Goal: Task Accomplishment & Management: Complete application form

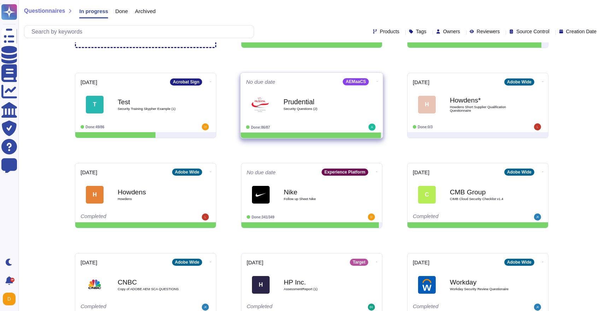
scroll to position [69, 0]
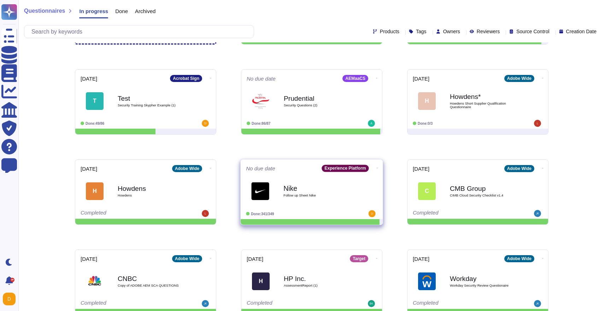
click at [308, 194] on span "Follow up Sheet Nike" at bounding box center [318, 196] width 71 height 4
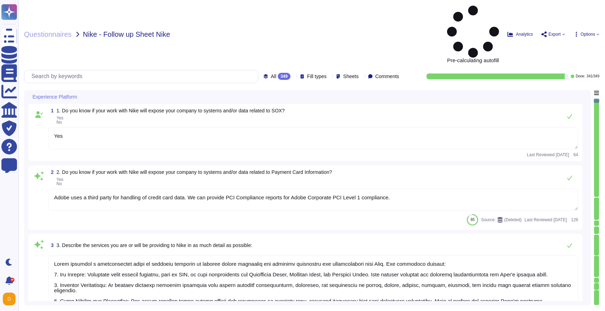
type textarea "Yes"
type textarea "Adobe uses a third party for handling of credit card data. We can provide PCI C…"
type textarea "Adobe provides a comprehensive suite of services designed to enhance online mar…"
type textarea "Adobe processes and stores information in the U.S. and other countries. By usin…"
type textarea "NIKE-provided hardware, Cloud Service Provideres"
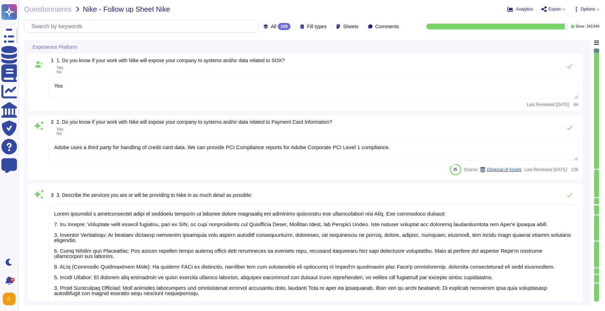
click at [271, 29] on span "All" at bounding box center [274, 26] width 6 height 5
click at [343, 27] on span "Sheets" at bounding box center [351, 26] width 16 height 5
click at [334, 93] on div at bounding box center [335, 96] width 6 height 6
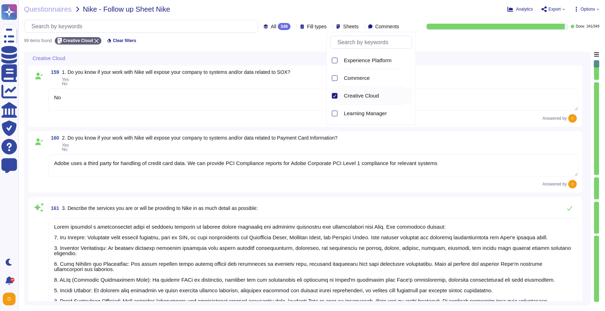
type textarea "No"
type textarea "Adobe uses a third party for handling of credit card data. We can provide PCI C…"
type textarea "Adobe provides a comprehensive suite of services designed to enhance online mar…"
type textarea "Adobe processes and stores information in the U.S. and other countries. By usin…"
click at [238, 104] on textarea "No" at bounding box center [313, 100] width 530 height 22
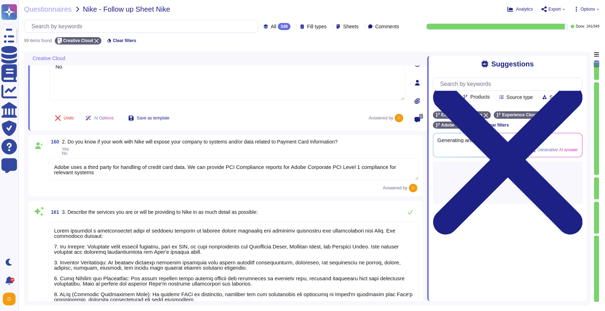
scroll to position [33, 0]
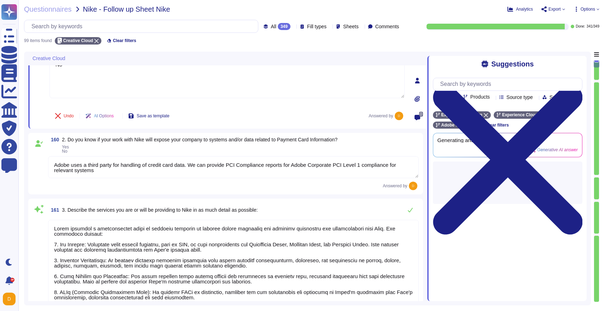
click at [202, 170] on textarea "Adobe uses a third party for handling of credit card data. We can provide PCI C…" at bounding box center [233, 167] width 371 height 22
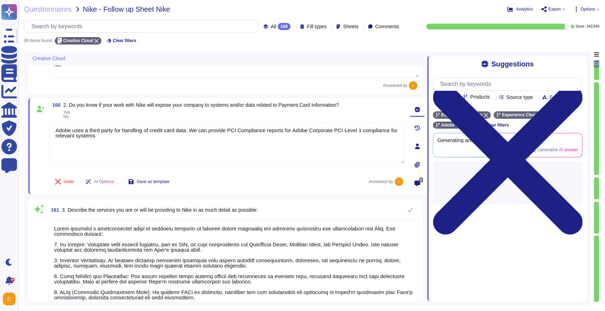
drag, startPoint x: 215, startPoint y: 155, endPoint x: 42, endPoint y: 118, distance: 177.8
click at [42, 118] on div "160 2. Do you know if your work with Nike will expose your company to systems a…" at bounding box center [219, 146] width 371 height 88
type textarea "No"
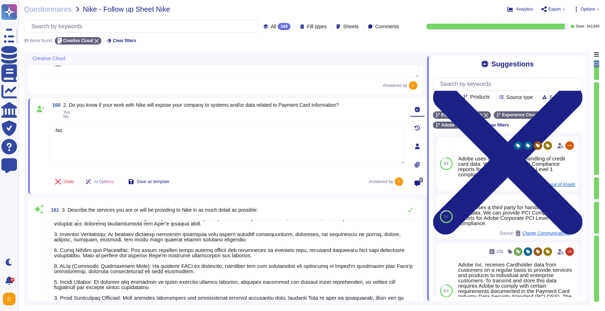
scroll to position [32, 0]
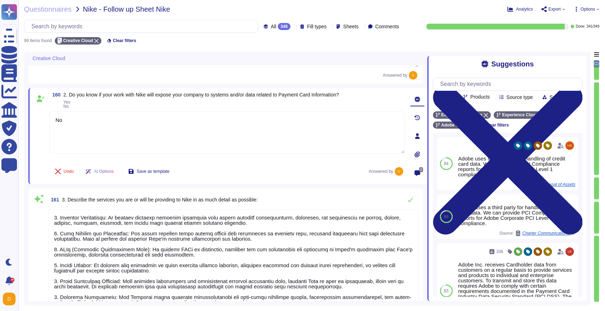
type textarea "Adobe assets are owned by Adobe. The purchasing cost center, for example, the m…"
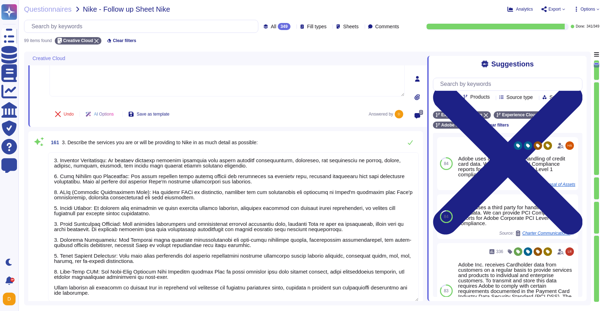
scroll to position [108, 0]
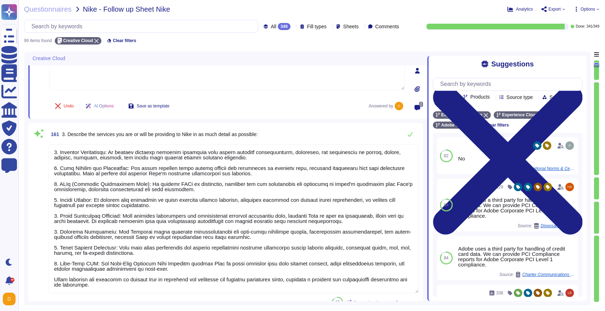
type textarea "No"
drag, startPoint x: 130, startPoint y: 286, endPoint x: 53, endPoint y: 277, distance: 77.5
click at [53, 277] on textarea at bounding box center [233, 218] width 371 height 149
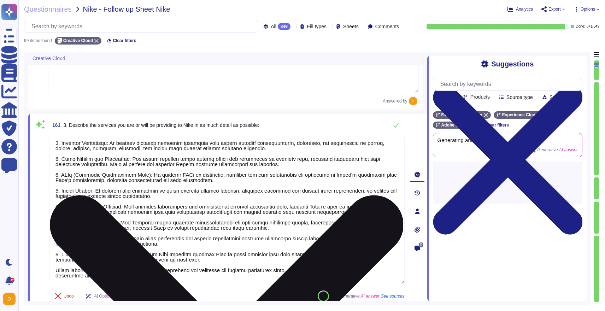
scroll to position [1, 0]
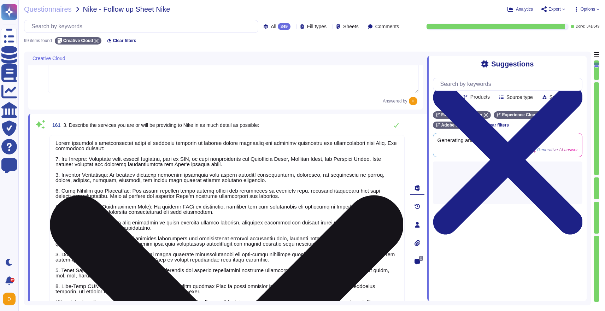
type textarea "Adobe provides a comprehensive suite of services designed to enhance online mar…"
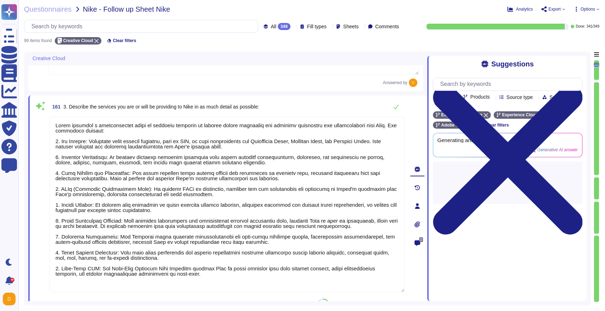
scroll to position [0, 0]
drag, startPoint x: 200, startPoint y: 274, endPoint x: 34, endPoint y: 57, distance: 272.8
click at [34, 57] on div "Creative Cloud 159 1. Do you know if your work with Nike will expose your compa…" at bounding box center [227, 176] width 399 height 249
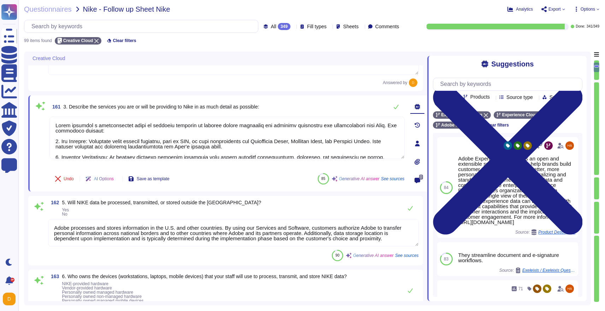
type textarea "No"
type textarea "There are two groups of Adobe employees who may require and are granted access …"
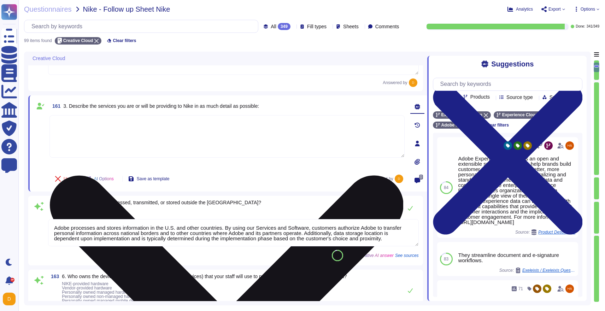
click at [142, 128] on textarea at bounding box center [226, 136] width 355 height 42
paste textarea "Adobe Creative Cloud (CC) is a comprehensive suite of over 20 creative software…"
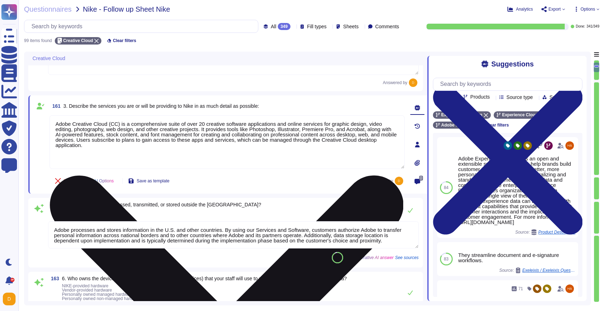
click at [54, 130] on textarea "Adobe Creative Cloud (CC) is a comprehensive suite of over 20 creative software…" at bounding box center [226, 142] width 355 height 54
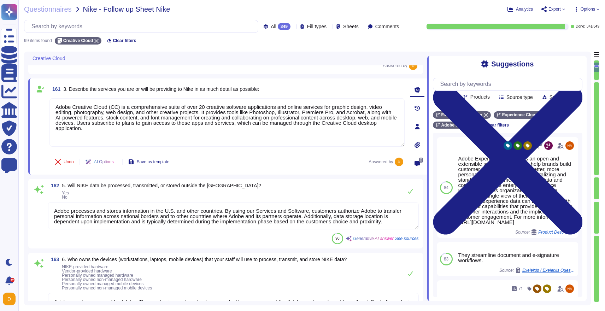
scroll to position [141, 0]
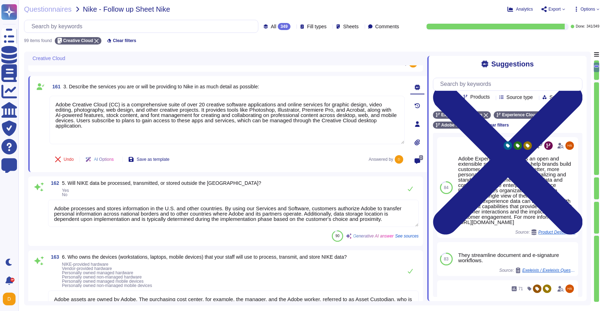
type textarea "Adobe Creative Cloud (CC) is a comprehensive suite of over 20 creative software…"
click at [156, 217] on textarea "Adobe processes and stores information in the U.S. and other countries. By usin…" at bounding box center [233, 213] width 371 height 27
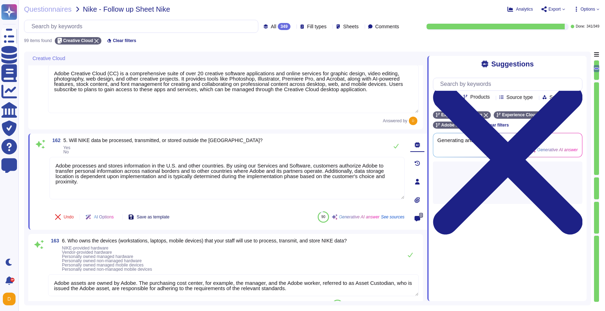
type textarea "No"
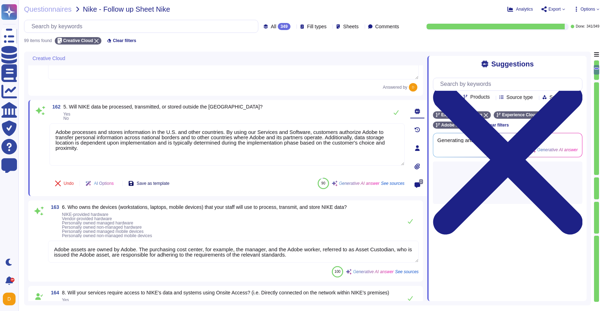
scroll to position [218, 0]
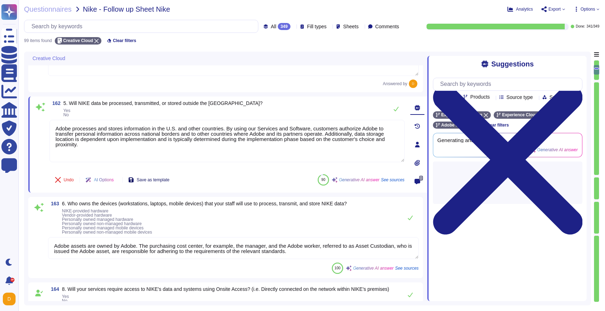
click at [152, 244] on textarea "Adobe assets are owned by Adobe. The purchasing cost center, for example, the m…" at bounding box center [233, 248] width 371 height 22
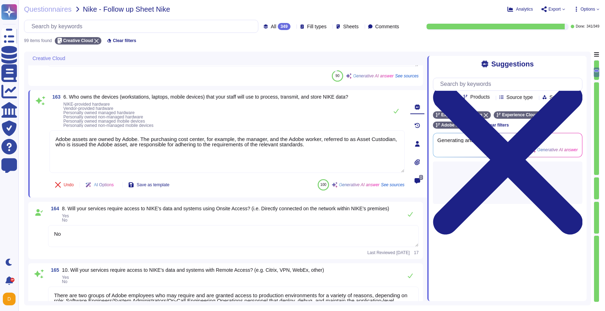
scroll to position [286, 0]
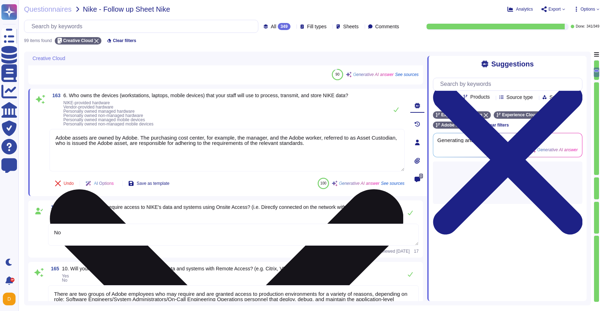
click at [137, 145] on textarea "Adobe assets are owned by Adobe. The purchasing cost center, for example, the m…" at bounding box center [226, 150] width 355 height 42
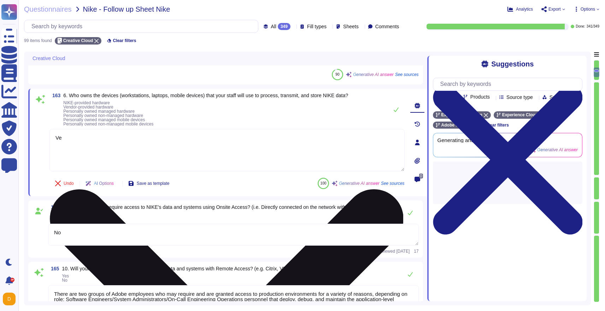
type textarea "V"
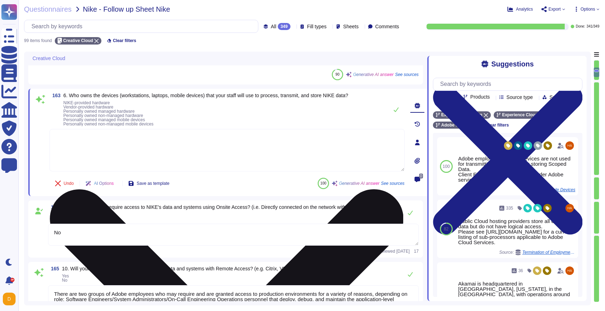
type textarea "V"
type textarea "N"
type textarea "Nike-Provided Hardware"
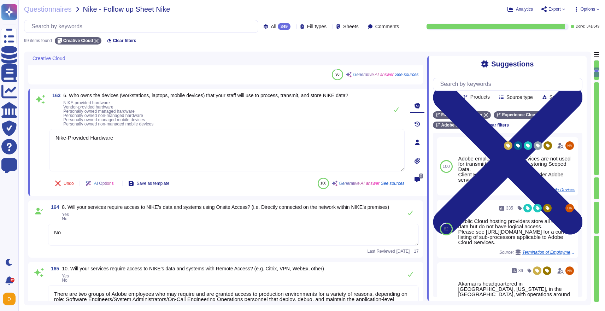
type textarea "Adobe had access controls in place to limit Adobe employee access to customer d…"
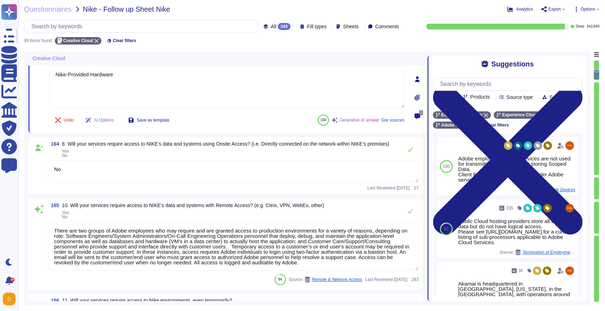
scroll to position [351, 0]
type textarea "Nike-Provided Hardware"
click at [101, 181] on textarea "No" at bounding box center [233, 170] width 371 height 22
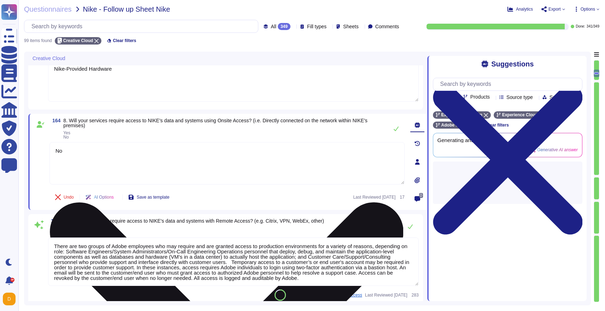
type textarea "Adobe had access controls in place to limit Adobe employee access to customer d…"
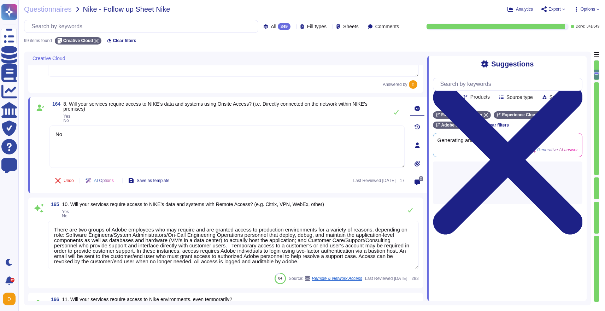
type textarea "Adobe has not experienced any losses or breaches in the last five years that re…"
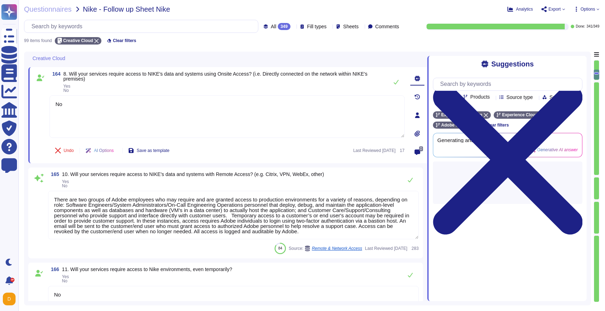
scroll to position [409, 0]
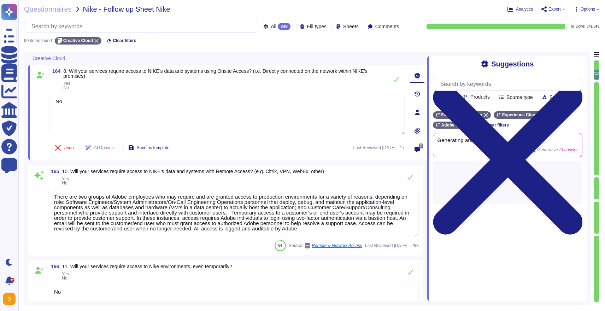
click at [115, 203] on textarea "There are two groups of Adobe employees who may require and are granted access …" at bounding box center [233, 212] width 371 height 48
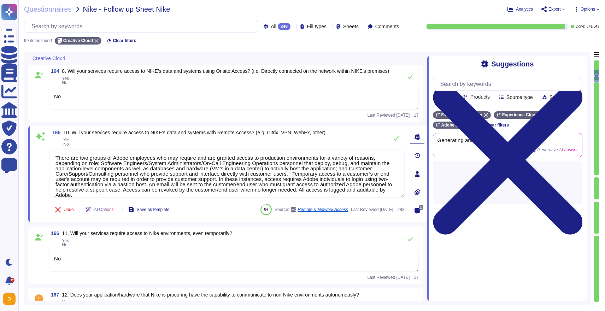
click at [143, 268] on textarea "No" at bounding box center [233, 261] width 371 height 22
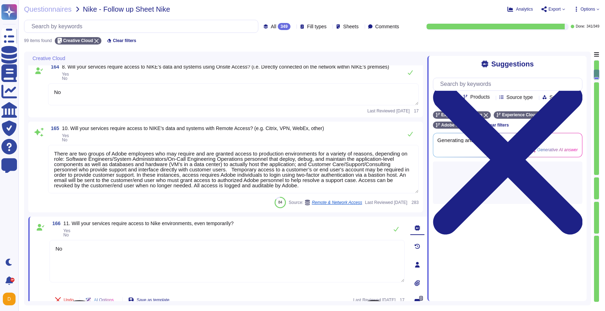
type textarea "Adobe has not experienced any losses or breaches in the last five years that re…"
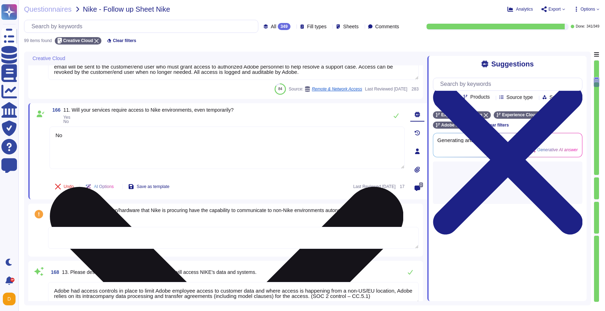
scroll to position [587, 0]
type textarea "Yes, all communication with the SaaS is conducted via HTTPS with TLS 1.2 or gre…"
type textarea "Adobe offers several APIs that enable clients to integrate Adobe services into …"
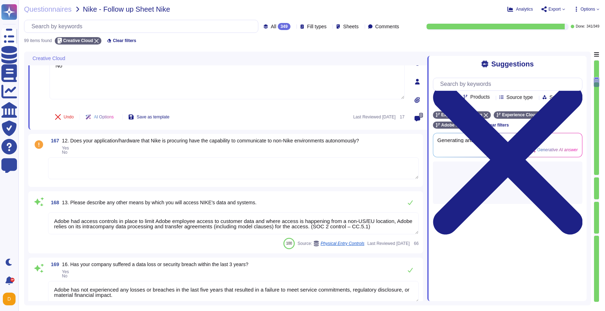
click at [111, 172] on textarea at bounding box center [233, 168] width 371 height 22
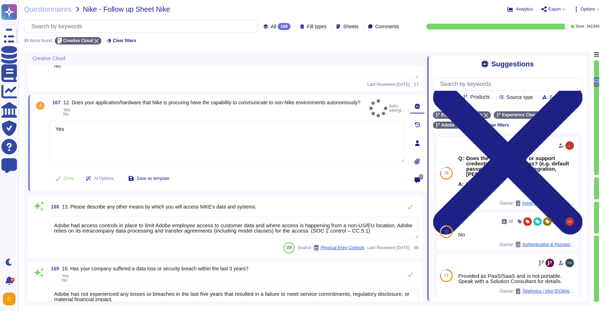
type textarea "Yes"
click at [172, 238] on textarea "Adobe had access controls in place to limit Adobe employee access to customer d…" at bounding box center [233, 228] width 371 height 22
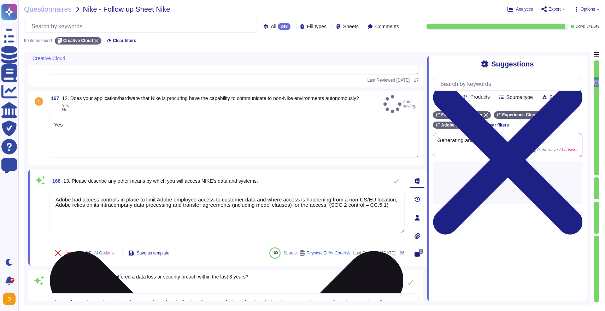
type textarea "Adobe offers several APIs that enable clients to integrate Adobe services into …"
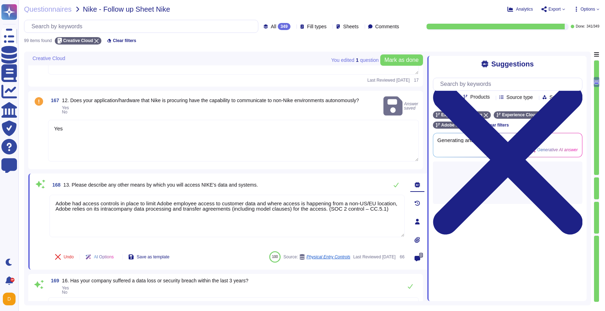
click at [95, 143] on textarea "Yes" at bounding box center [233, 141] width 371 height 42
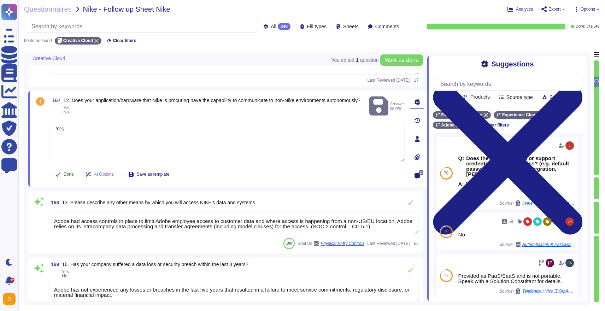
click at [64, 176] on button "Done" at bounding box center [64, 174] width 30 height 14
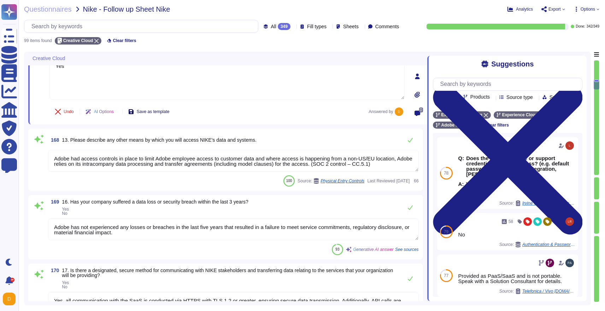
type textarea "Adobe offers several APIs to its clients, enabling them to integrate Adobe serv…"
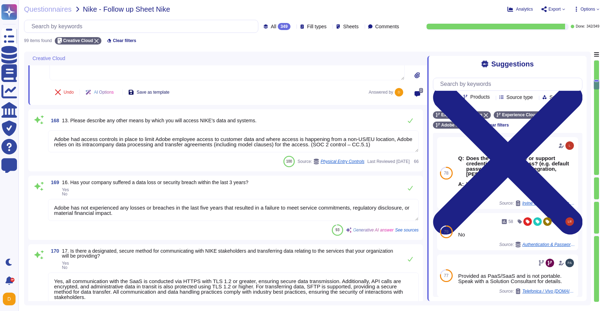
scroll to position [679, 0]
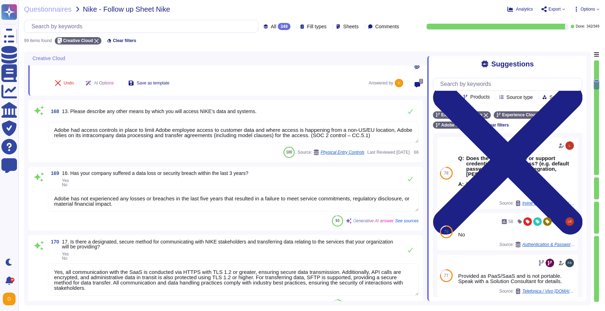
click at [149, 134] on textarea "Adobe had access controls in place to limit Adobe employee access to customer d…" at bounding box center [233, 132] width 371 height 22
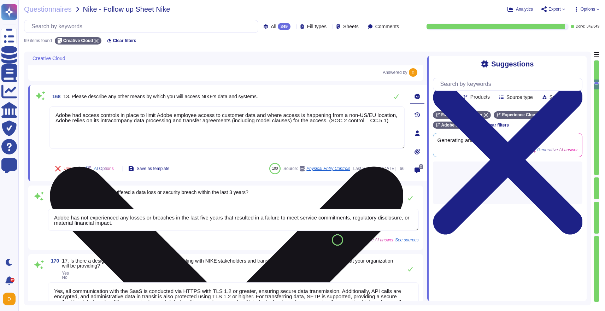
type textarea "Adobe offers several APIs to its clients, enabling them to integrate Adobe serv…"
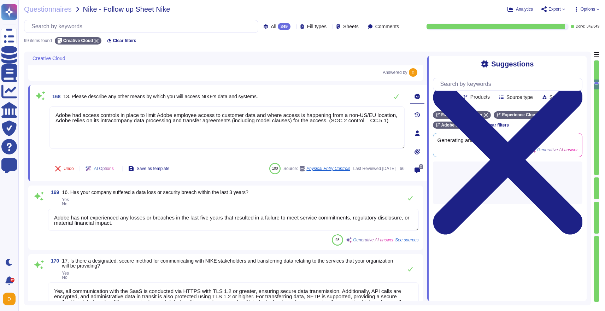
click at [128, 217] on textarea "Adobe has not experienced any losses or breaches in the last five years that re…" at bounding box center [233, 220] width 371 height 22
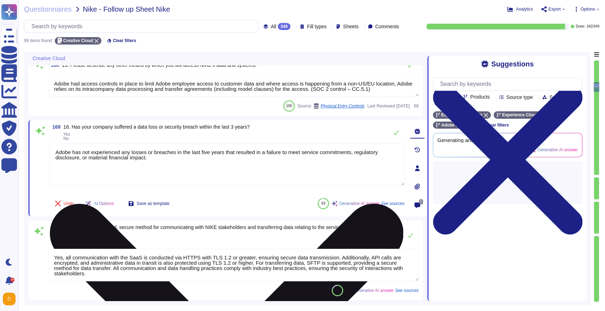
type textarea "Clients are provided with the ability to specify the geographic location for th…"
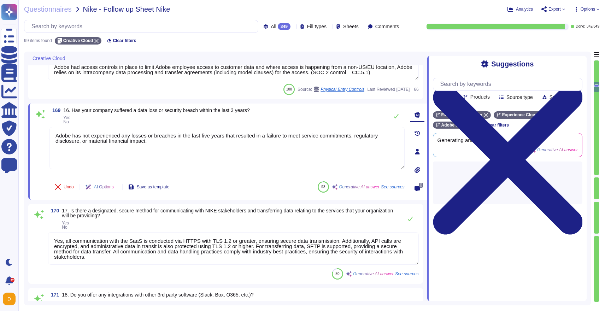
scroll to position [1, 0]
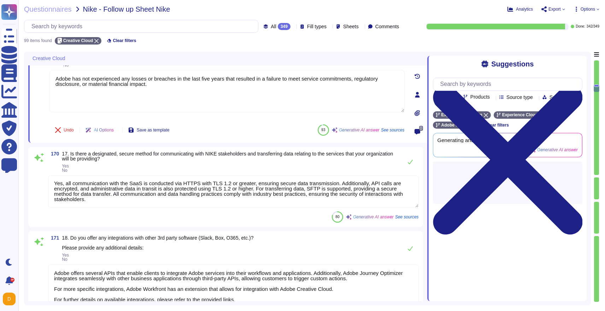
type textarea "IoT devices are not in scope for the service offering"
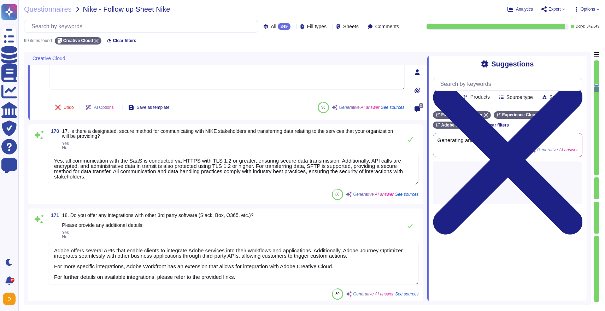
scroll to position [803, 0]
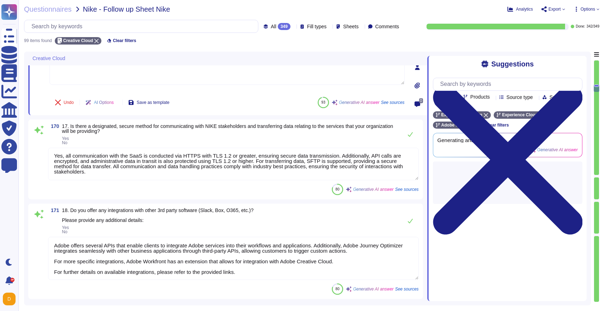
click at [253, 251] on textarea "Adobe offers several APIs that enable clients to integrate Adobe services into …" at bounding box center [233, 258] width 371 height 43
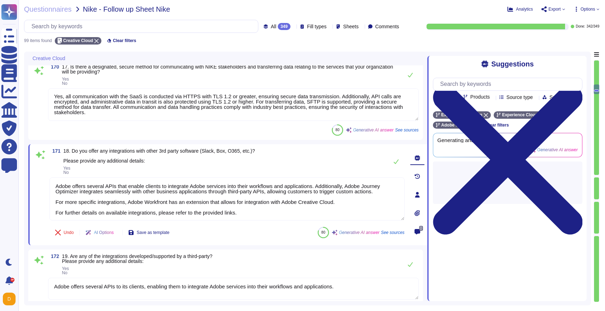
type textarea "Yes, vendor default passwords are removed, disabled, or changed prior to placin…"
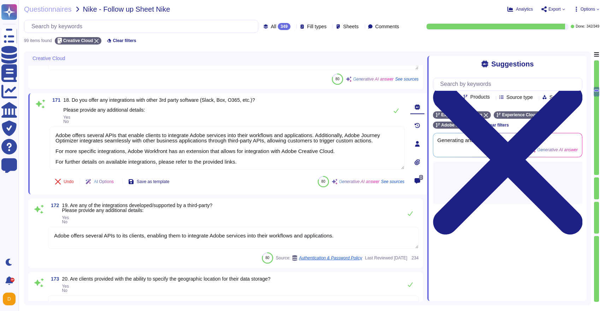
scroll to position [883, 0]
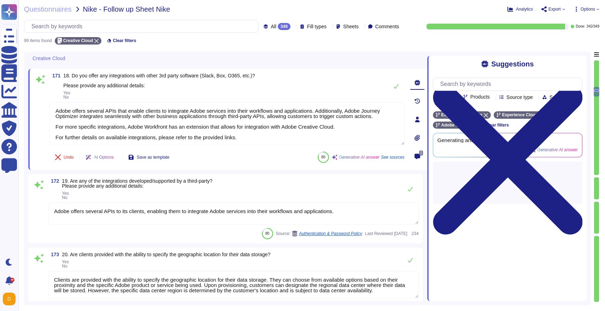
type textarea "File integrity monitoring is performed on files to ensure proper transfer and s…"
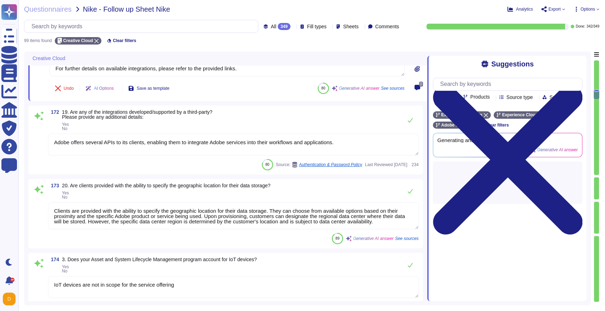
scroll to position [1, 0]
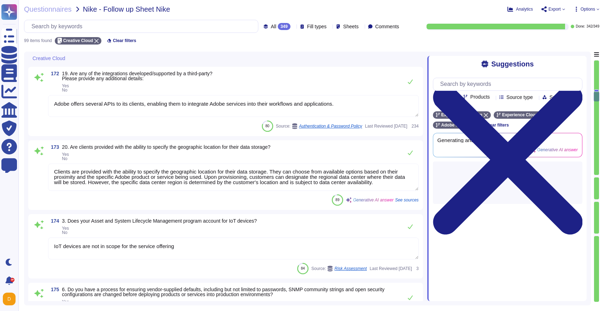
type textarea "Hypervisor is controlled by the hosting provider."
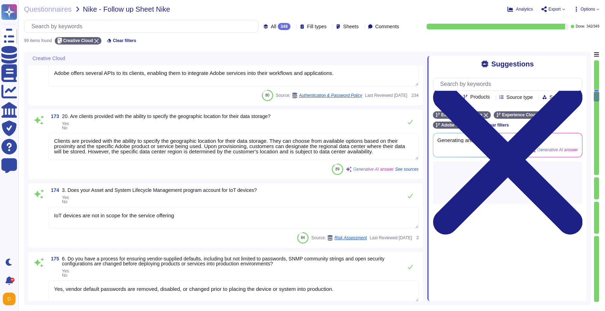
scroll to position [1075, 0]
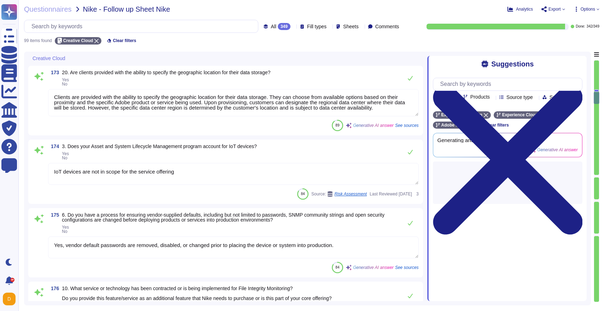
type textarea "- Adobe uses Docker as part of its containerization strategy, allowing develope…"
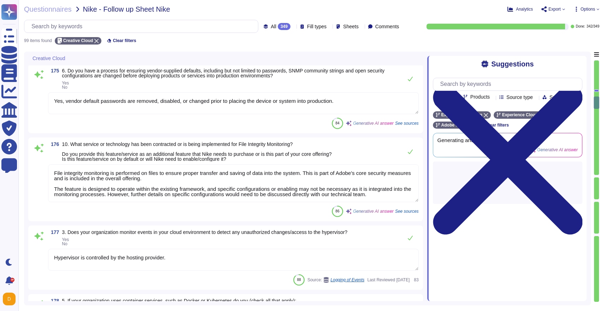
type textarea "Adobe uses Splunk for its SIEM. For some offerings, customer can retrieve appli…"
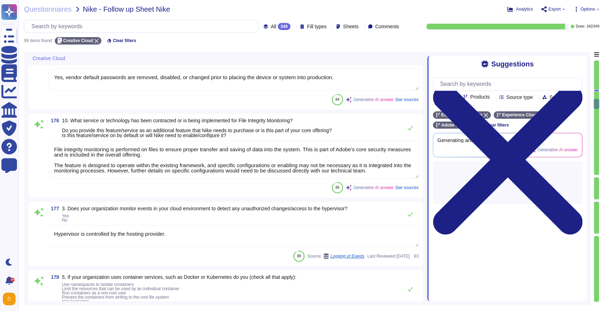
scroll to position [1237, 0]
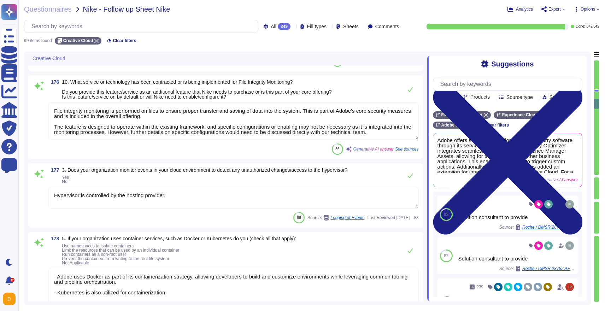
type textarea "Third parties do not have logical access to client Scoped Data. They do not mai…"
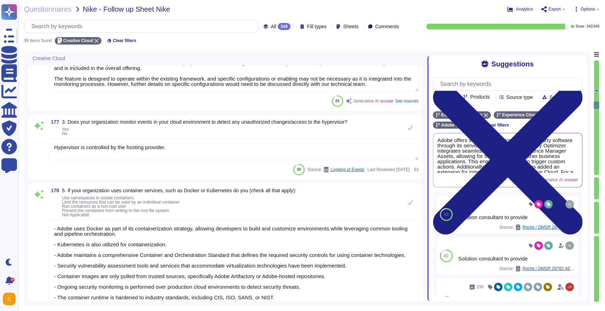
scroll to position [1, 0]
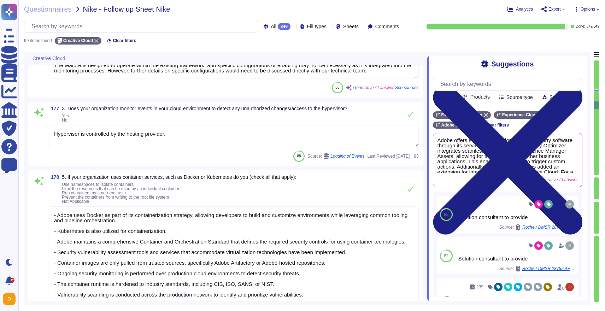
type textarea "There have been no losses or breaches experienced by Adobe in the last five yea…"
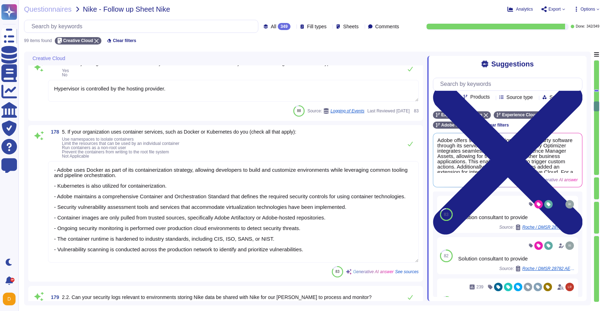
scroll to position [1373, 0]
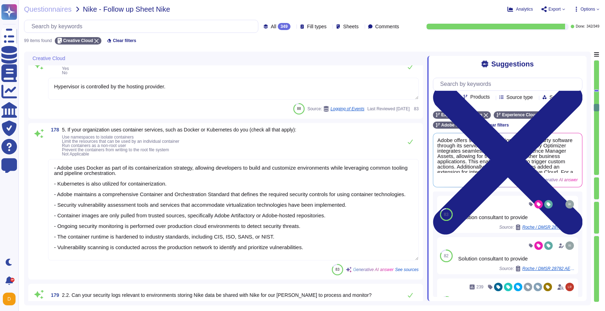
click at [305, 238] on textarea "- Adobe uses Docker as part of its containerization strategy, allowing develope…" at bounding box center [233, 209] width 371 height 101
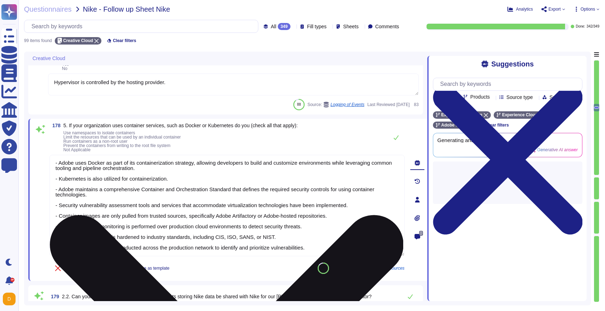
type textarea "There have been no losses or breaches experienced by Adobe in the last five yea…"
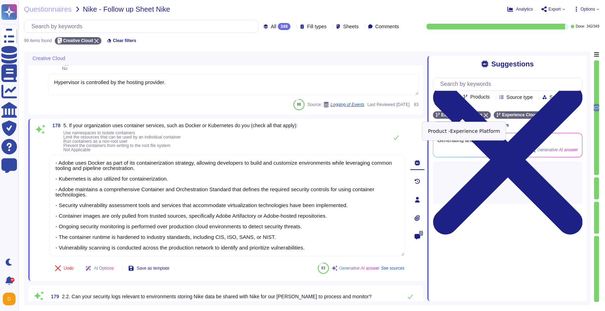
click at [486, 115] on icon at bounding box center [486, 115] width 4 height 4
click at [487, 96] on span "Products" at bounding box center [479, 96] width 19 height 5
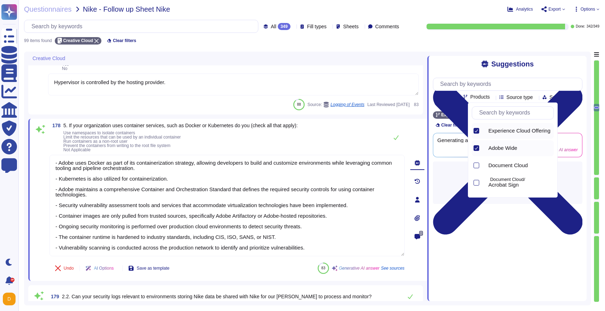
click at [475, 132] on icon at bounding box center [476, 131] width 4 height 4
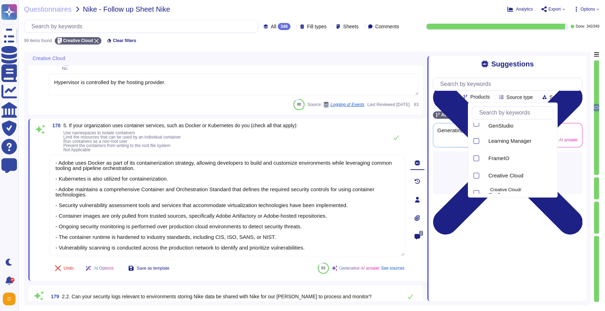
scroll to position [359, 0]
click at [479, 169] on div "Creative Cloud" at bounding box center [513, 170] width 82 height 16
click at [451, 155] on div at bounding box center [507, 173] width 149 height 42
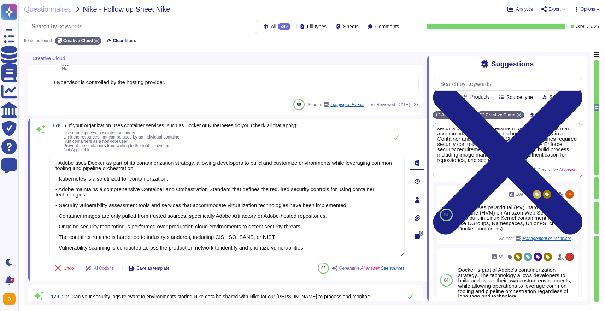
scroll to position [0, 0]
drag, startPoint x: 336, startPoint y: 244, endPoint x: 91, endPoint y: 141, distance: 265.0
click at [91, 141] on div "178 5. If your organization uses container services, such as Docker or Kubernet…" at bounding box center [219, 200] width 371 height 154
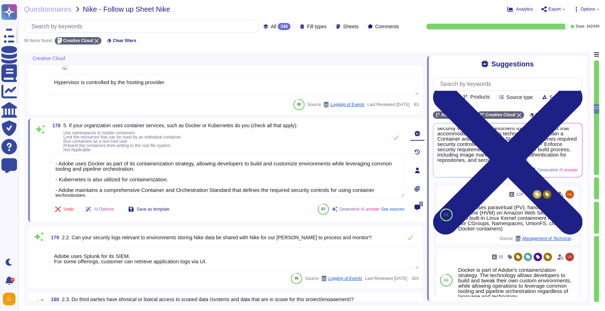
type textarea "Adobe implements a comprehensive data governance program that includes the iden…"
type textarea "- Vulnerability scanning is conducted across the production network to identify…"
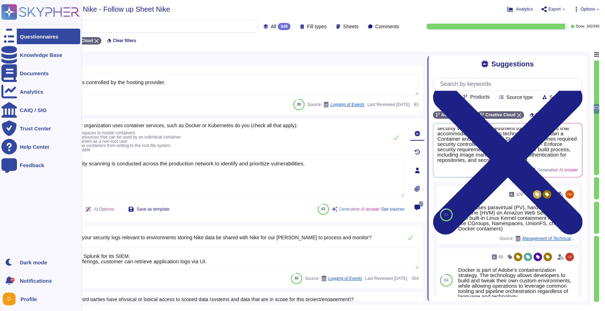
drag, startPoint x: 329, startPoint y: 172, endPoint x: 0, endPoint y: 153, distance: 329.4
click at [0, 154] on div "Questionnaires Knowledge Base Documents Analytics CAIQ / SIG Trust Center Help …" at bounding box center [302, 155] width 605 height 311
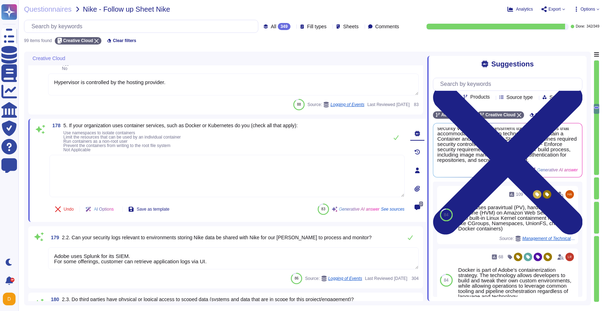
click at [215, 160] on textarea at bounding box center [226, 176] width 355 height 42
click at [567, 150] on span "Use" at bounding box center [569, 150] width 7 height 4
type textarea "- Utilize Docker as part of the containerization strategy, allowing developers …"
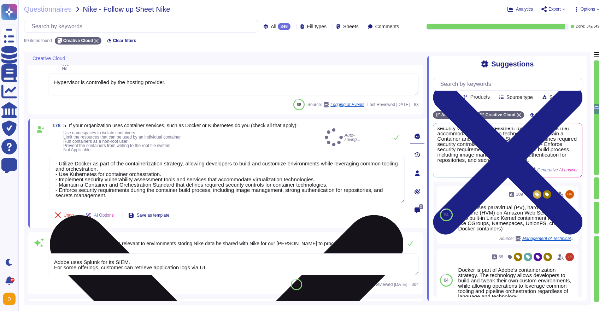
scroll to position [1, 0]
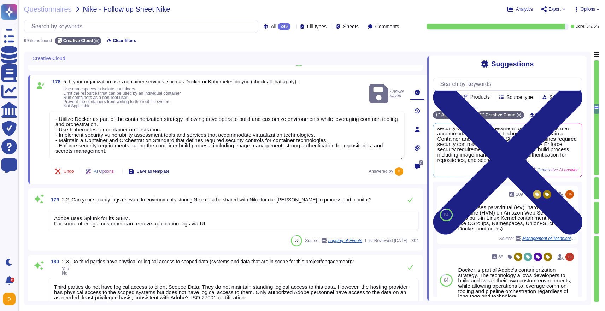
type textarea "Account permissions must be based on the principle of least privilege. Logical …"
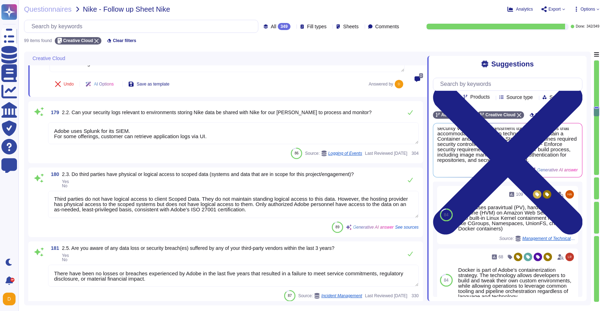
type textarea "Yes, Adobe has an automated retention functionality that configures retention p…"
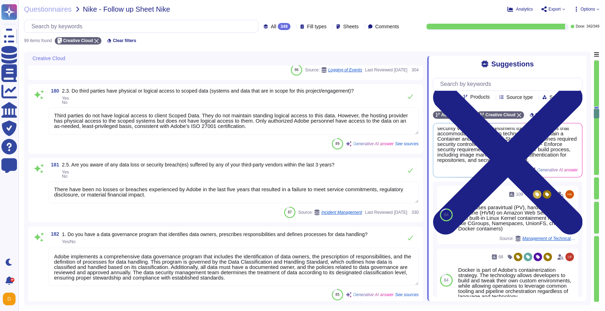
type textarea "Adobe employs a leading third-party secure vault product to securely store, man…"
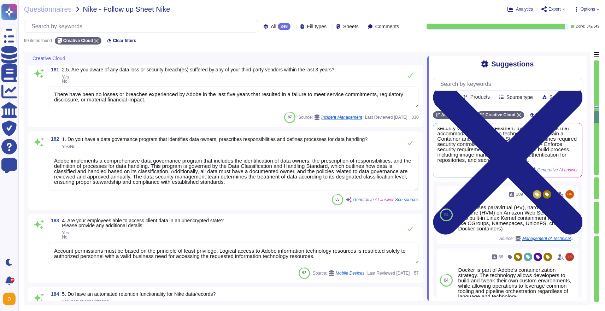
type textarea "Adobe does not rely on one specific data loss protection (DLP) tool but employs…"
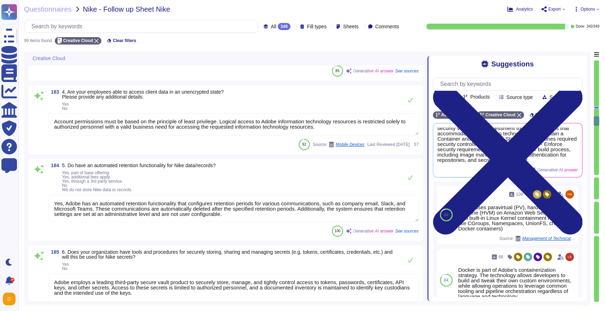
type textarea "Yes, our cloud environment uses encryption to secure tenant data in transit. Al…"
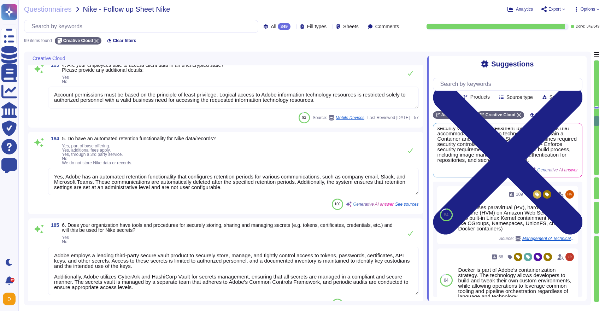
scroll to position [1818, 0]
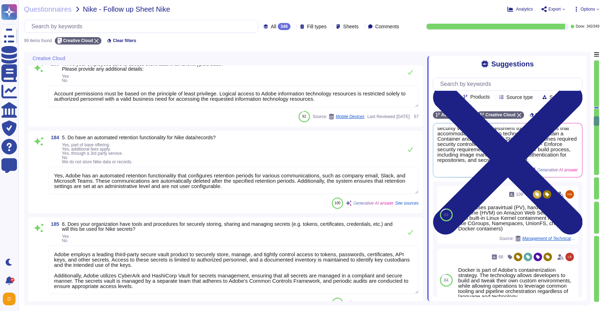
click at [252, 188] on textarea "Yes, Adobe has an automated retention functionality that configures retention p…" at bounding box center [233, 180] width 371 height 27
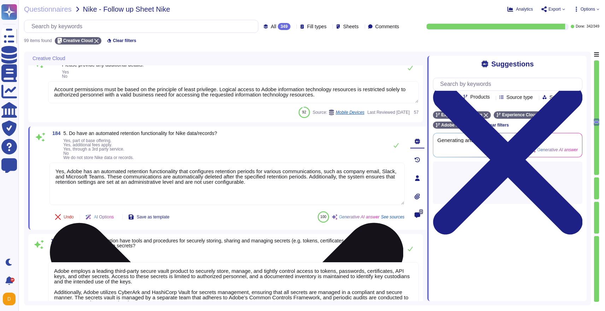
type textarea "Yes, our cloud environment uses encryption to secure tenant data in transit. Al…"
drag, startPoint x: 296, startPoint y: 184, endPoint x: 268, endPoint y: 178, distance: 28.5
click at [268, 178] on textarea "Yes, Adobe has an automated retention functionality that configures retention p…" at bounding box center [226, 183] width 355 height 42
click at [283, 181] on textarea "Yes, Adobe has an automated retention functionality that configures retention p…" at bounding box center [226, 183] width 355 height 42
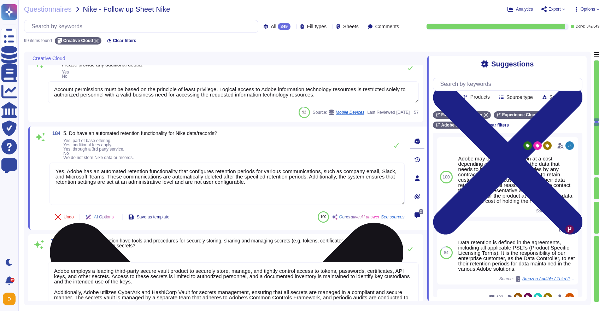
drag, startPoint x: 286, startPoint y: 182, endPoint x: 263, endPoint y: 168, distance: 26.3
click at [263, 168] on textarea "Yes, Adobe has an automated retention functionality that configures retention p…" at bounding box center [226, 183] width 355 height 42
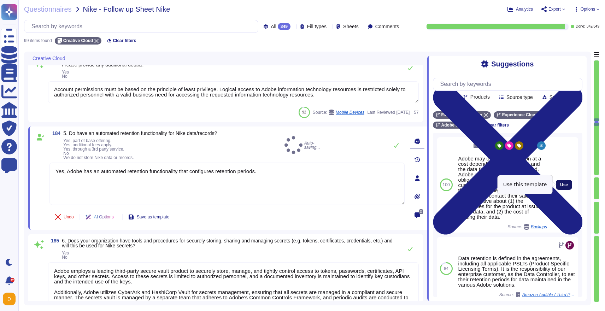
click at [567, 185] on span "Use" at bounding box center [564, 185] width 8 height 4
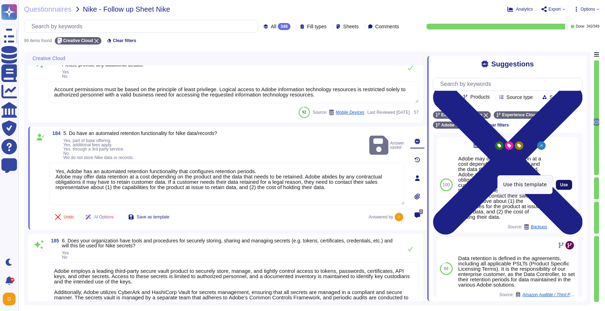
type textarea "Yes, Adobe has an automated retention functionality that configures retention p…"
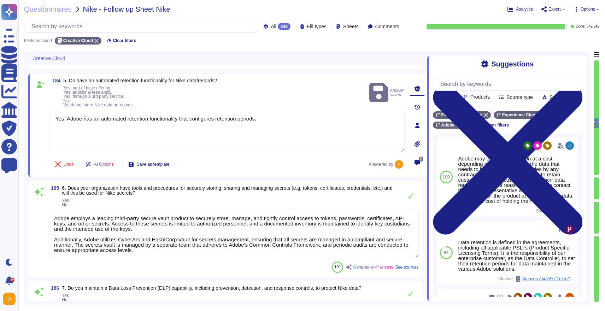
scroll to position [1, 0]
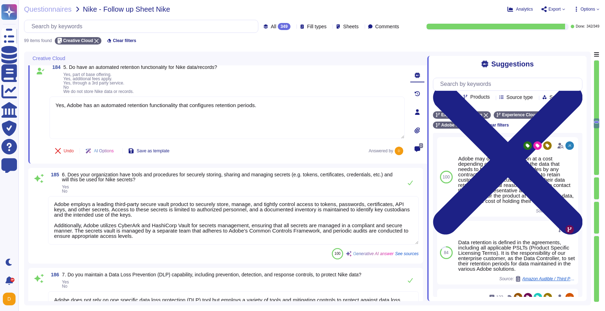
type textarea "Yes, our cloud environment utilizes encryption to secure tenant data at rest, i…"
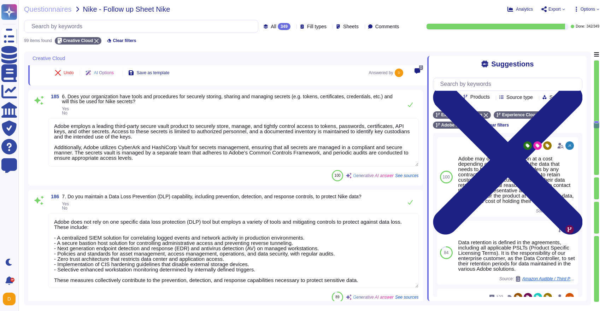
type textarea "Access to client encryption keys is strictly controlled. Only authorized Adobe …"
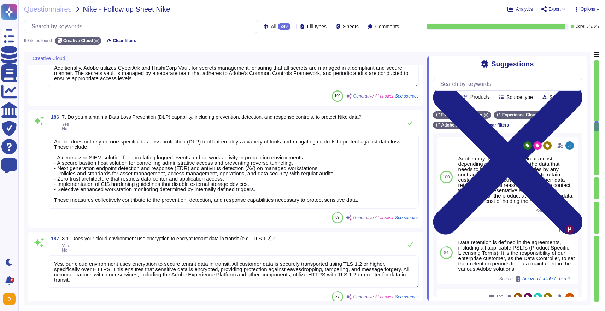
type textarea "Adobe employs data masking methods for sensitive information, which includes hi…"
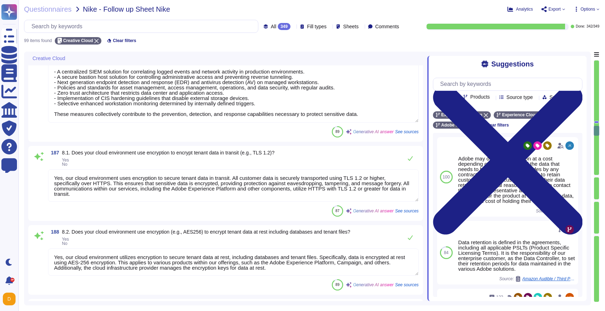
type textarea "Adobe has established a comprehensive media sanitization program that includes …"
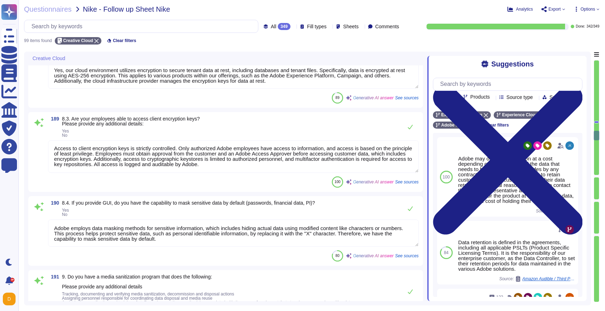
type textarea "Privileged users are required to use secondary accounts exclusively for privile…"
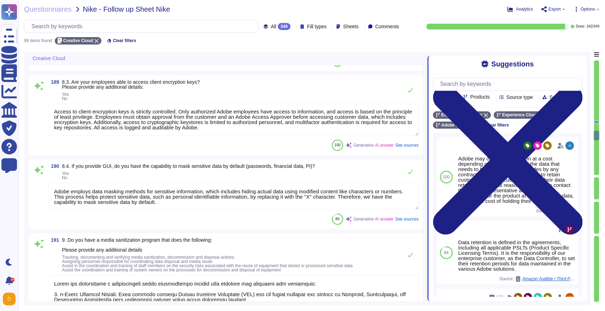
scroll to position [2335, 0]
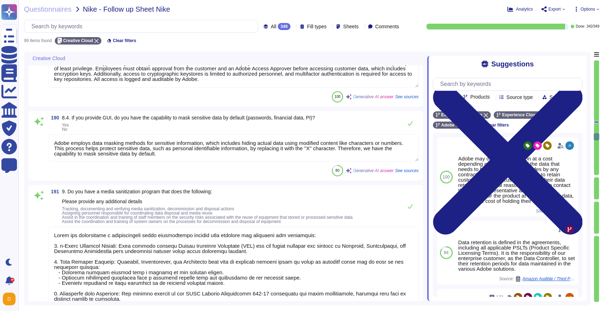
type textarea "Lorem ips dolorsitame Consectetu Adipisc Elitsedd eiu Tempori Utlabo Etdolor Ma…"
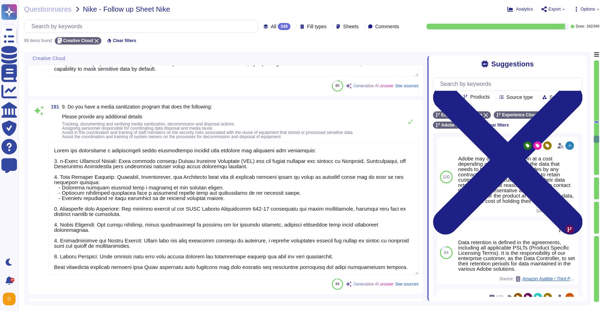
scroll to position [1, 0]
click at [212, 266] on textarea at bounding box center [233, 208] width 371 height 133
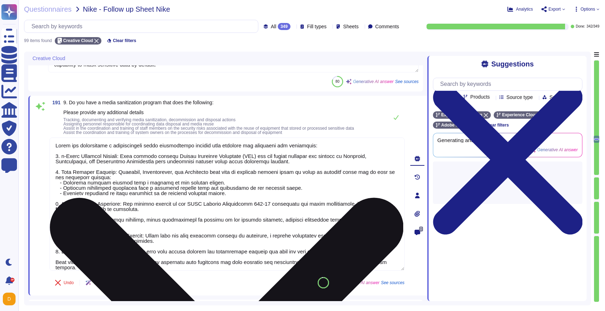
type textarea "Lorem ips dolorsitame Consectetu Adipisc Elitsedd eiu Tempori Utlabo Etdolor Ma…"
click at [212, 266] on textarea at bounding box center [226, 203] width 355 height 133
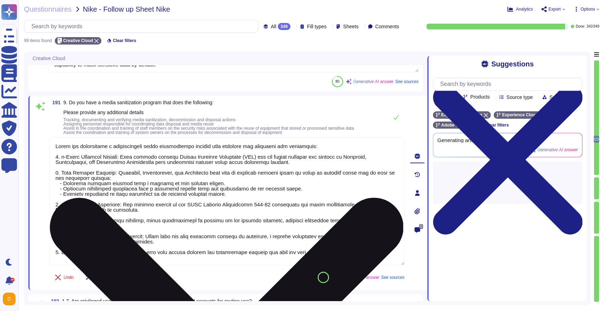
type textarea "Adobe has established a comprehensive media sanitization program that includes …"
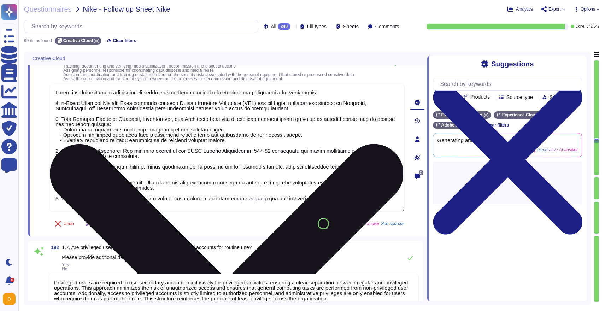
type textarea "Adobe has a centralized Device Management solution that enables the remote mana…"
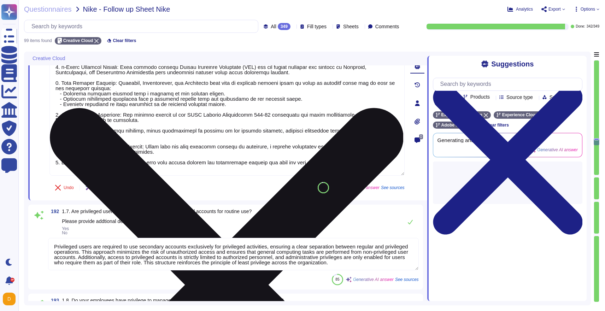
scroll to position [1, 0]
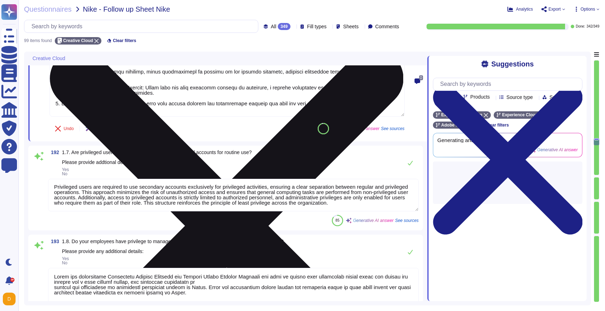
type textarea "Only Adobe employees using a managed device enrolled in the Adobe corporate mob…"
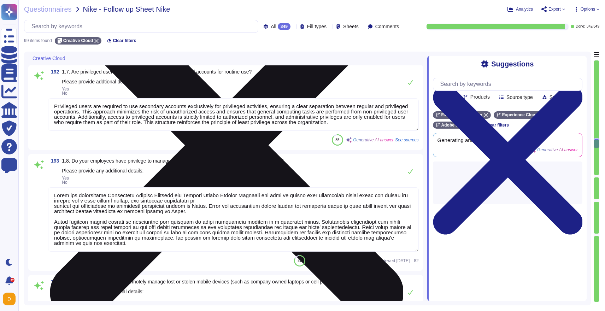
type textarea "Adobe BYOD and Mobile Device Management standards define which systems and serv…"
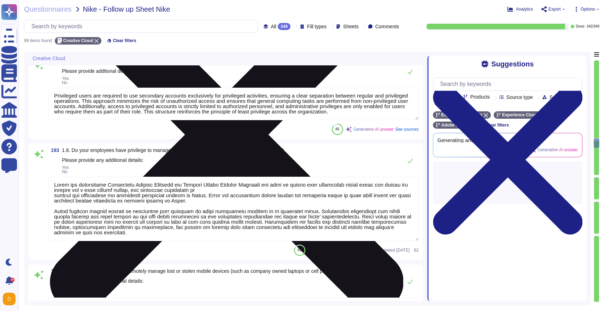
type textarea "Adobe has established a comprehensive media sanitization program that includes …"
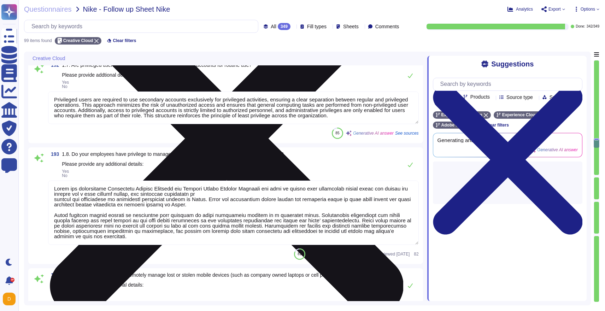
type textarea "Adobe BYOD and Mobile Device Management standards define which systems and serv…"
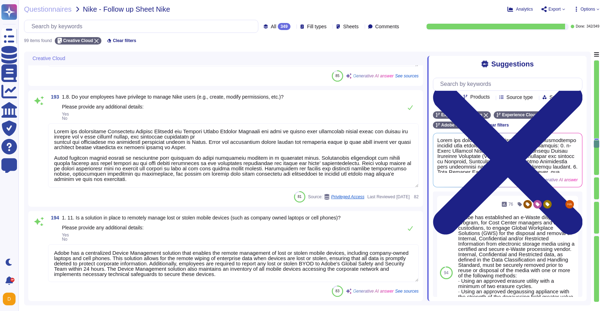
scroll to position [2800, 0]
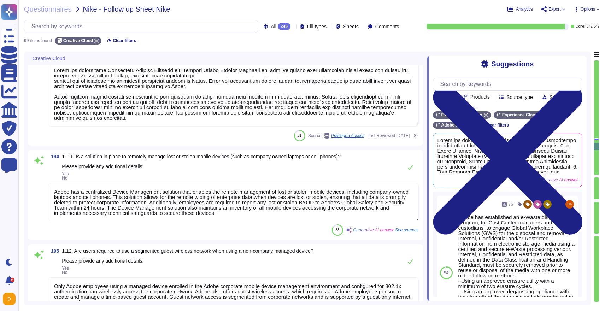
type textarea "Access to services and resources within the Virtual Cloud Environment is restri…"
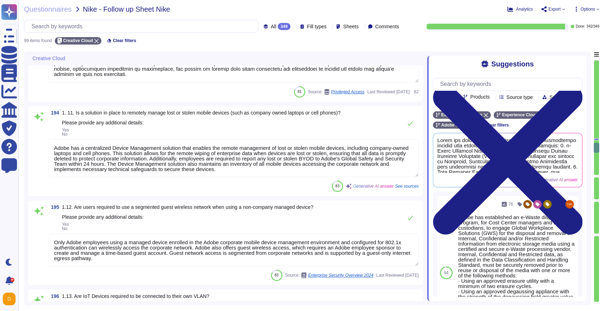
type textarea "Access to services and resources within the Virtual Cloud Environment is restri…"
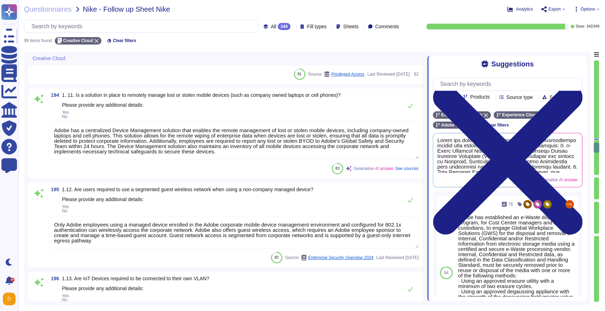
scroll to position [1, 0]
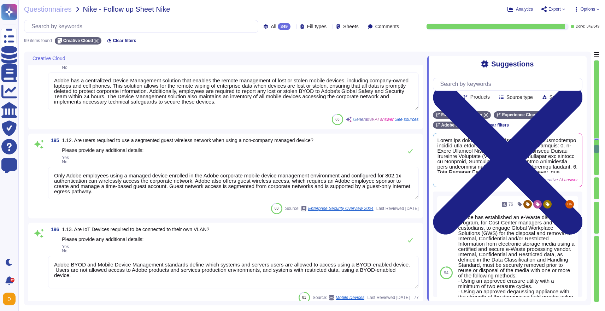
type textarea "Managed user, privileged, and service accounts at Adobe are assigned based on a…"
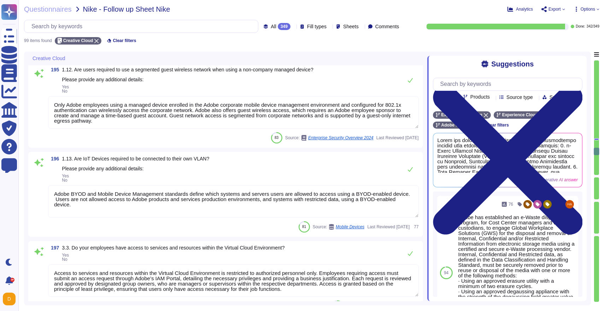
type textarea "Adobe restricts the use of shared and group authentication credentials. Authent…"
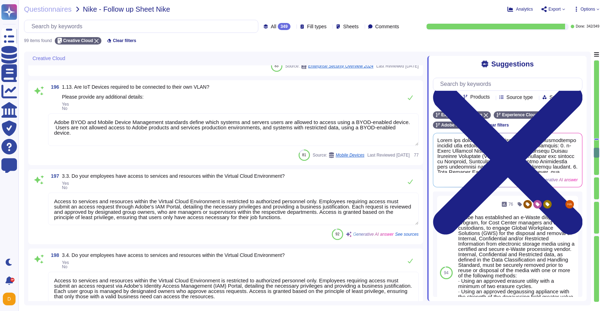
type textarea "Adobe performs account and access reviews on a quarterly basis, which includes …"
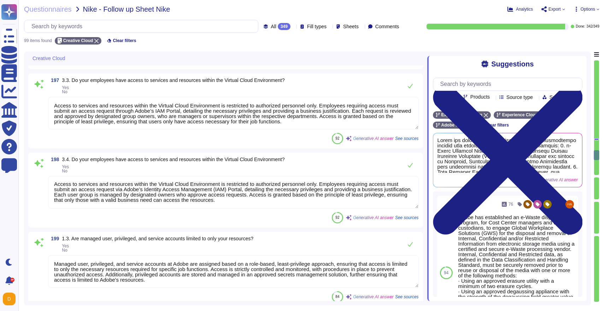
type textarea "Yes, Adobe has a structured procedure for changing shared account passwords whe…"
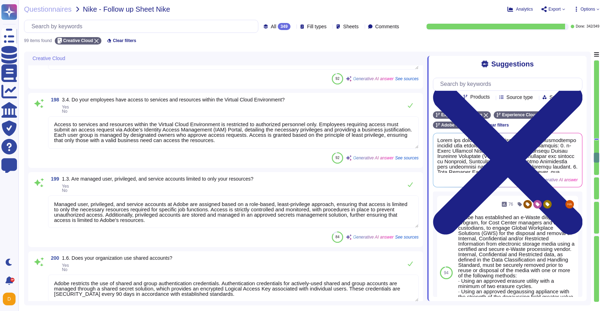
type textarea "Adobe has documented policies and procedures that cover unauthorized software i…"
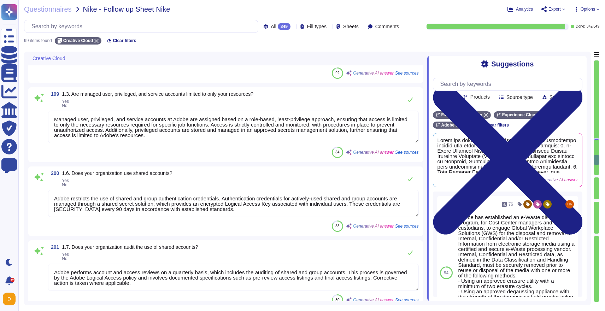
scroll to position [3289, 0]
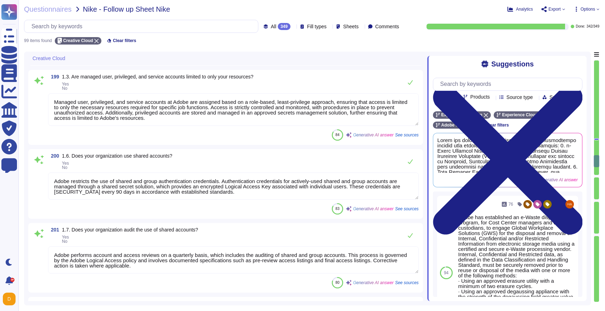
type textarea "Access to the Adobe wireless network is restricted to devices managed by the or…"
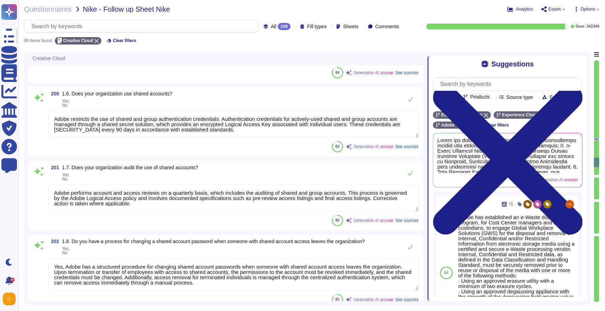
type textarea "Yes, all users are required to authenticate via unique user account IDs and pas…"
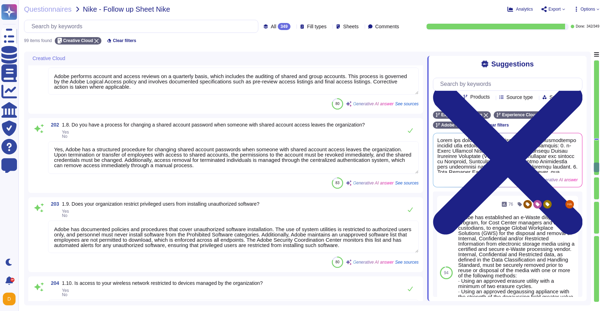
scroll to position [1, 0]
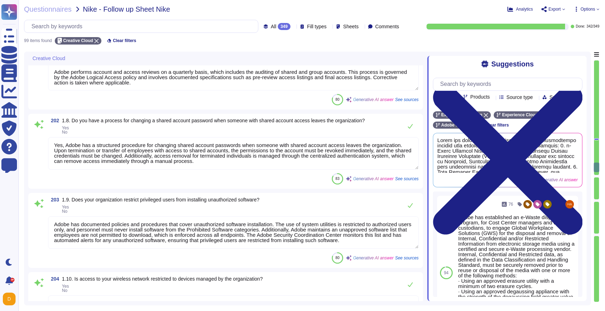
type textarea "Yes, the access controls extend to external users accessing our systems or plat…"
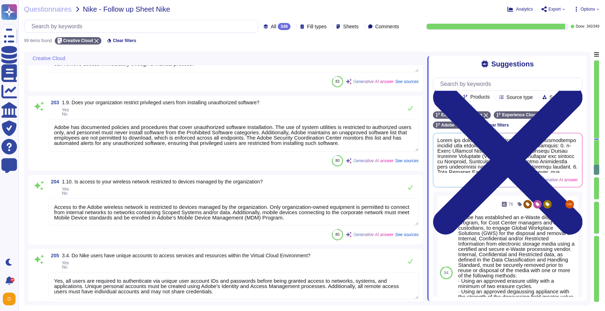
scroll to position [3553, 0]
type textarea "- Access to tenant applications is restricted to authorized Adobe administrator…"
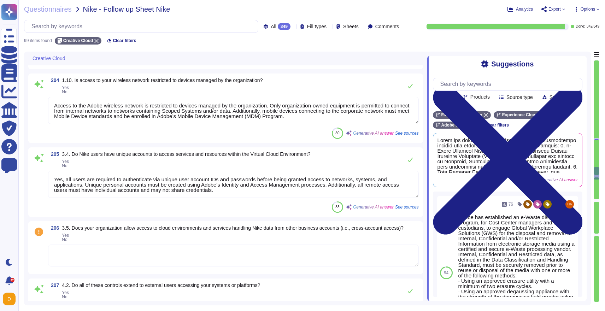
scroll to position [3661, 0]
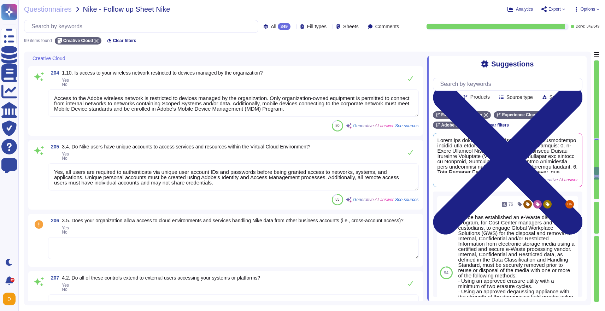
click at [170, 253] on textarea at bounding box center [233, 248] width 371 height 22
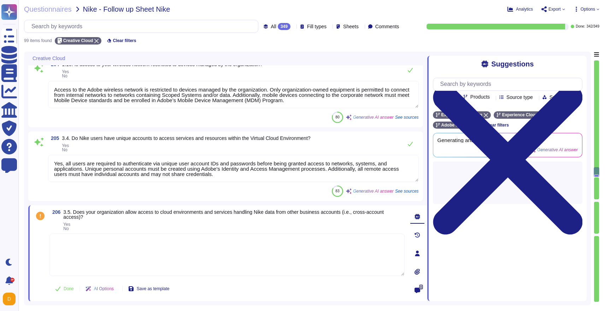
type textarea "- Access to tenant applications is restricted to authorized Adobe administrator…"
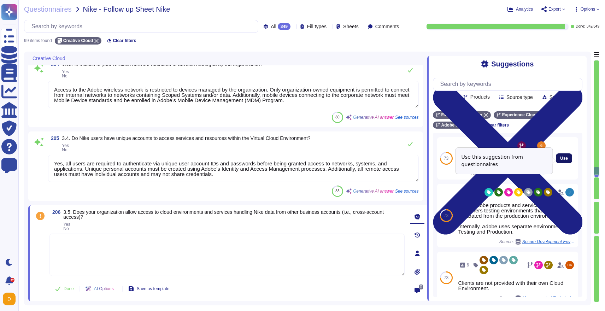
click at [566, 159] on span "Use" at bounding box center [564, 158] width 8 height 4
type textarea "Yes if required – see this for more information [URL][DOMAIN_NAME]"
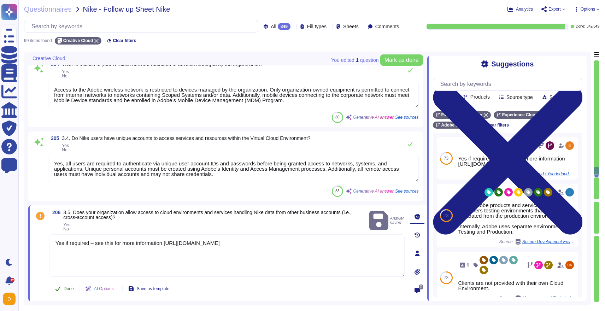
click at [61, 291] on button "Done" at bounding box center [64, 289] width 30 height 14
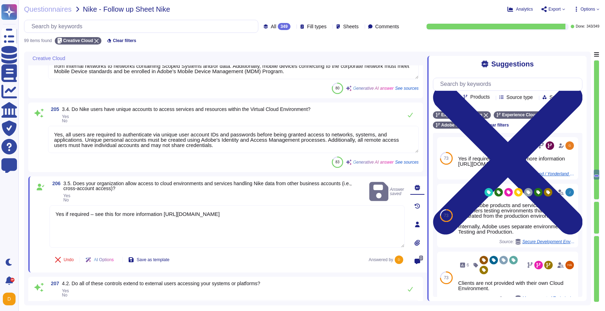
type textarea "Yes, all employees at Adobe receive training that includes directions on how to…"
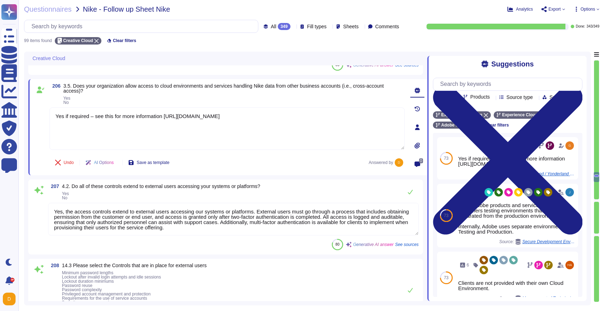
scroll to position [1, 0]
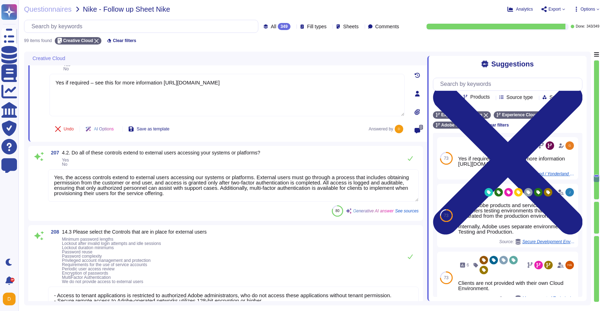
type textarea "Adobe does not implement Web Application Firewalls (WAF) on most of its solutio…"
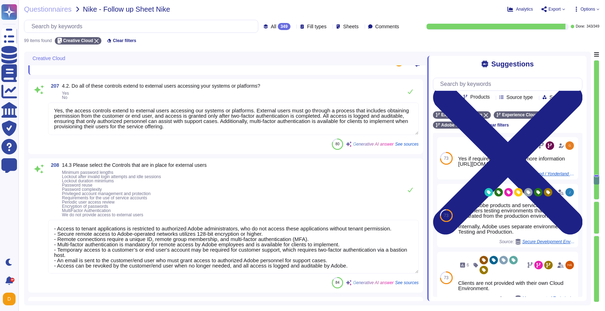
type textarea "Adobe conducts quarterly audits and automated reporting to identify unauthorize…"
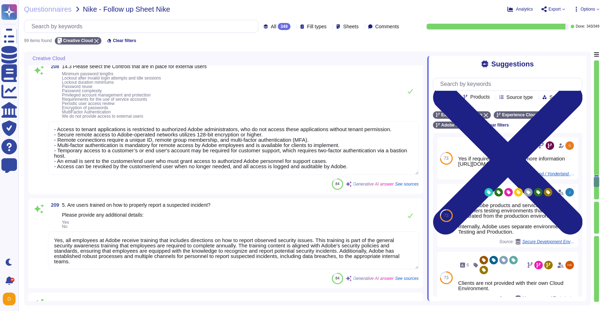
type textarea "Adobe actively monitors for information disclosure and industry alerts related …"
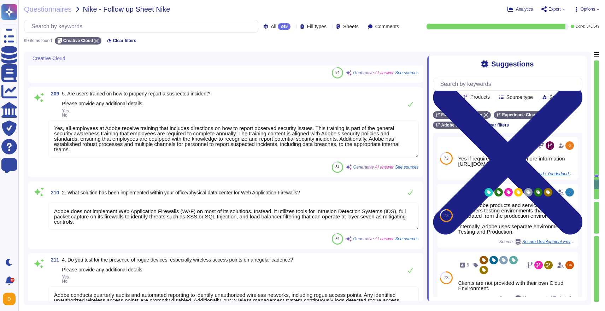
type textarea "Adobe has a secure software development process known as the Adobe Secure Produ…"
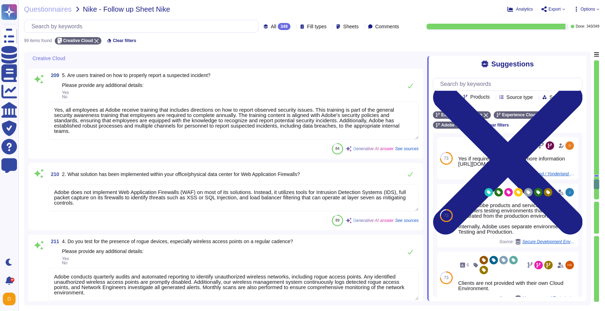
scroll to position [4098, 0]
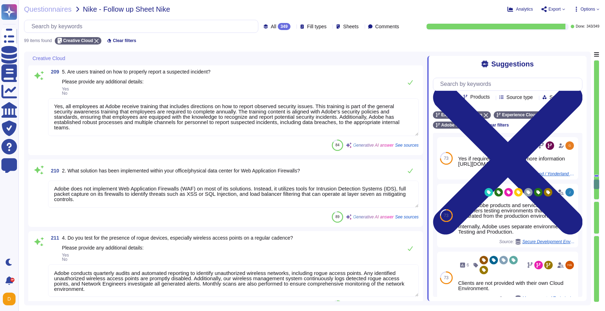
click at [114, 200] on textarea "Adobe does not implement Web Application Firewalls (WAF) on most of its solutio…" at bounding box center [233, 193] width 371 height 27
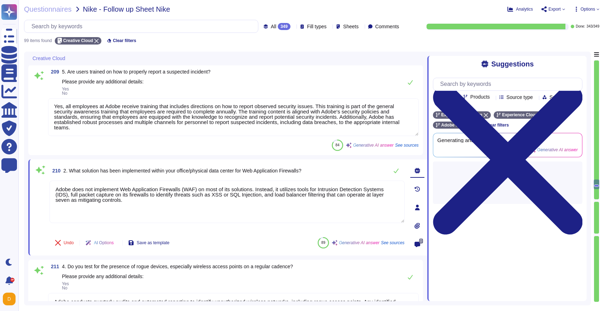
type textarea "Adobe has a secure software development process known as the Adobe Secure Produ…"
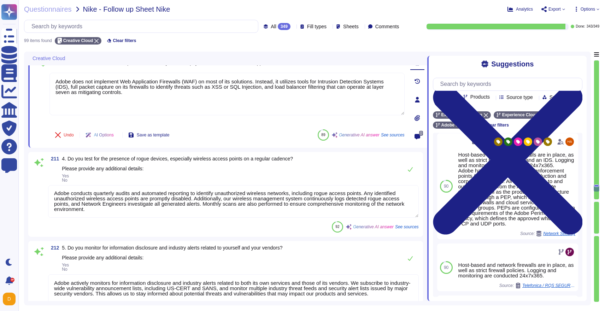
scroll to position [4207, 0]
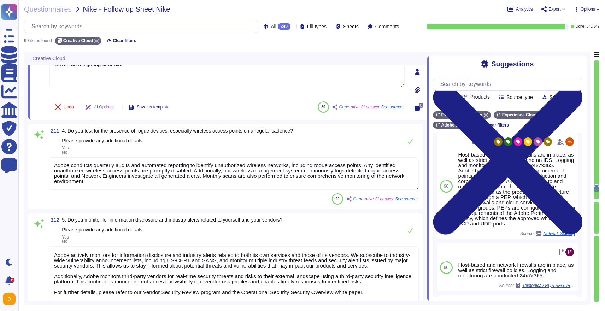
type textarea "Adobe's secure code practices include the following best practices: - Security …"
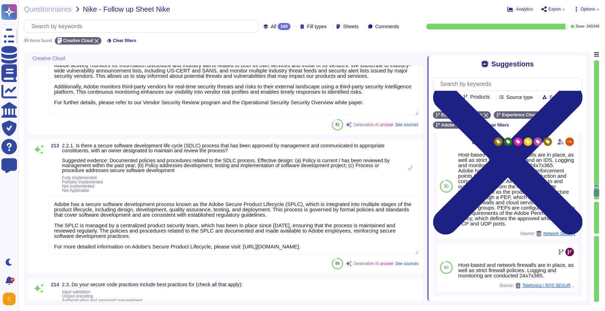
type textarea "Yes, similar to our approach to static code analysis, Adobe uses custom-built a…"
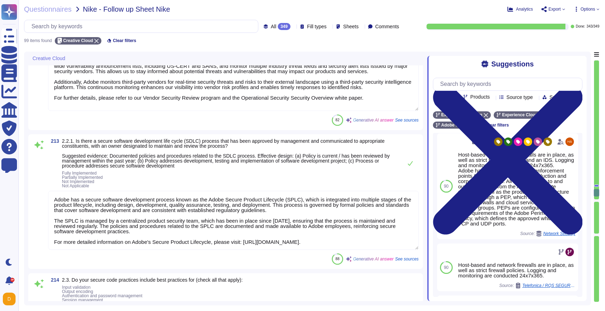
scroll to position [1, 0]
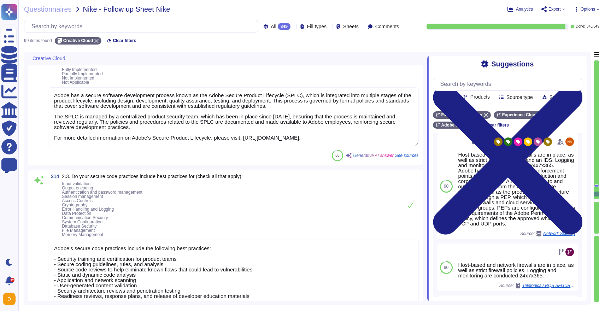
type textarea "Access to source code is restricted to authorized personnel only, and write acc…"
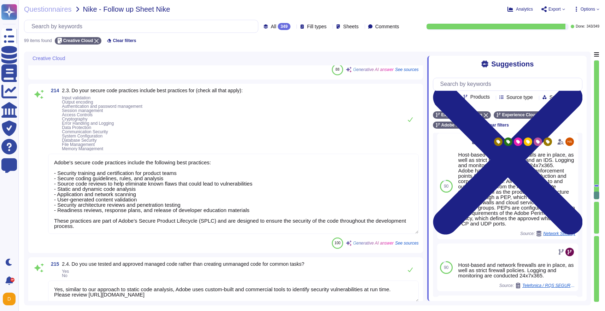
type textarea "Yes, Adobe performs periodic reviews of all secondary applications, third-party…"
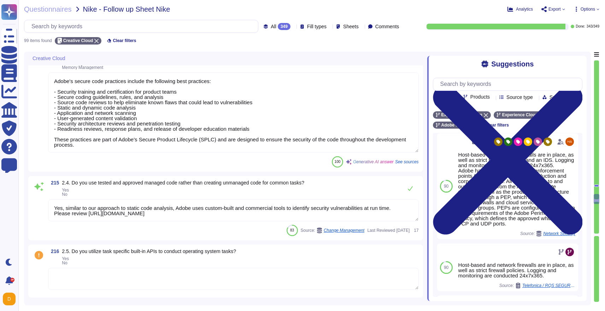
type textarea "Adobe validates all data before ingestion to ensure that onboarded data can be …"
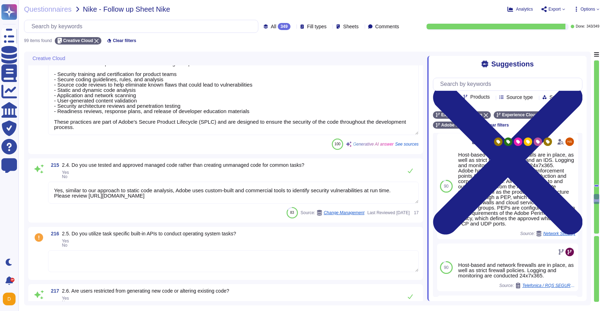
scroll to position [4692, 0]
click at [251, 267] on textarea at bounding box center [233, 260] width 371 height 22
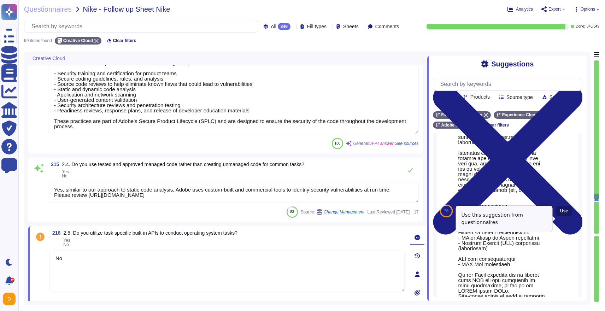
scroll to position [82, 0]
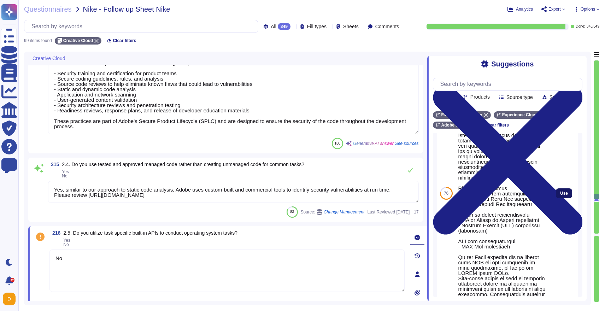
click at [562, 195] on span "Use" at bounding box center [564, 193] width 8 height 4
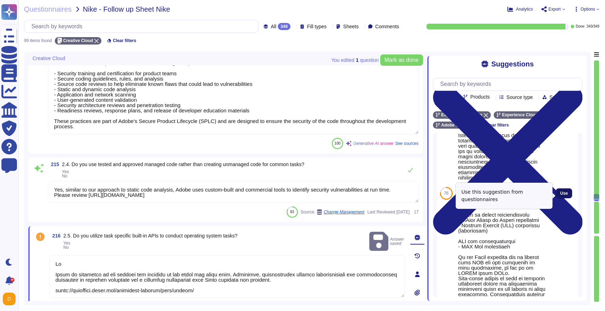
type textarea "No"
type textarea "Yes, Adobe performs periodic reviews of all secondary applications, third-party…"
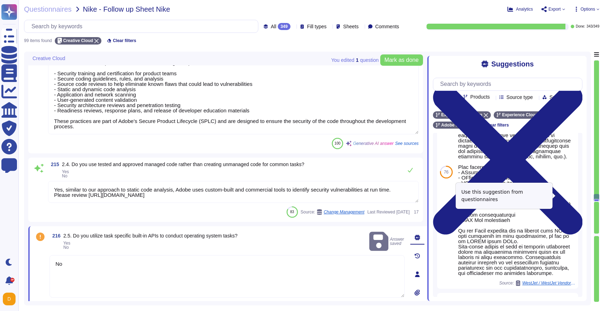
type textarea "No Adobe is committed to the privacy and security of our users and their data. …"
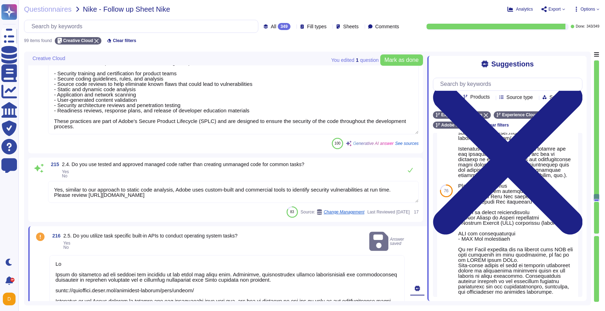
scroll to position [1, 0]
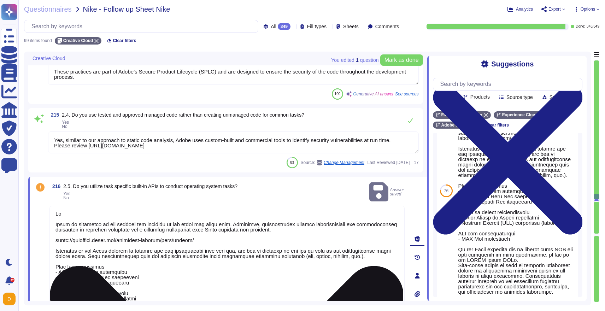
type textarea "Yes, Adobe performs periodic reviews of all secondary applications, third-party…"
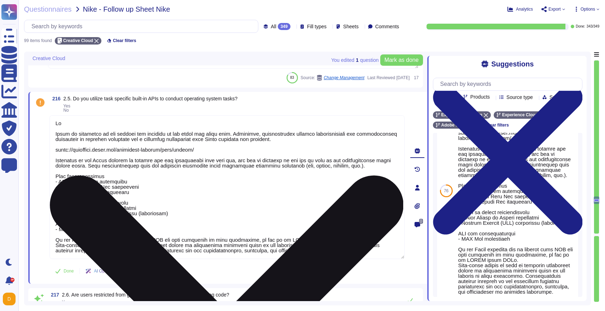
type textarea "Adobe validates all data before ingestion to ensure that onboarded data can be …"
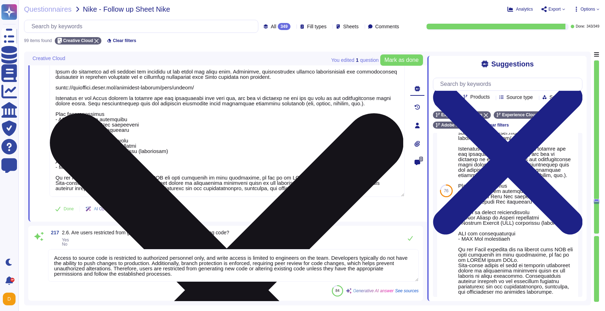
type textarea "Yes, Adobe conducts dynamic code scanning using both custom-built and commercia…"
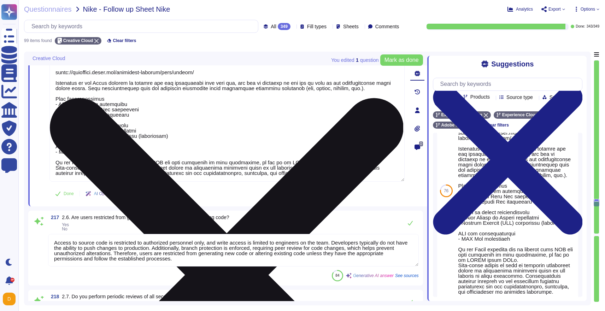
scroll to position [4839, 0]
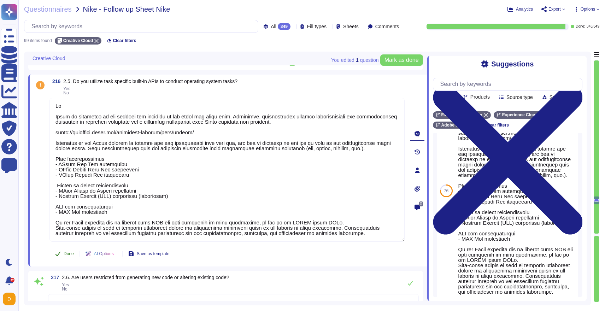
click at [65, 249] on button "Done" at bounding box center [64, 254] width 30 height 14
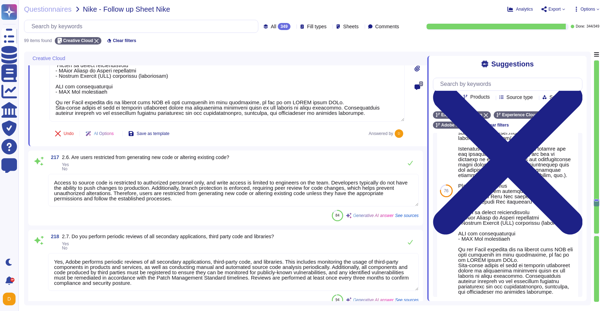
type textarea "Yes, we conduct static code scanning. Our automated code analysis platform leve…"
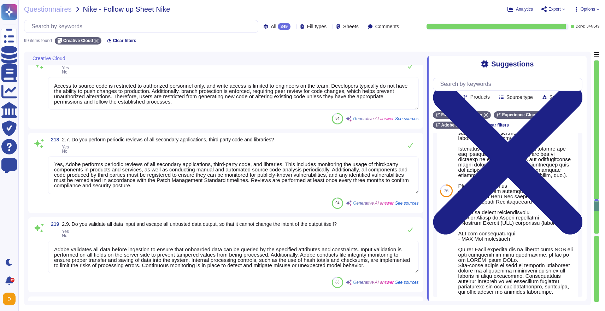
scroll to position [5053, 0]
type textarea "Identified vulnerabilities are remediated within standard remediation timeframe…"
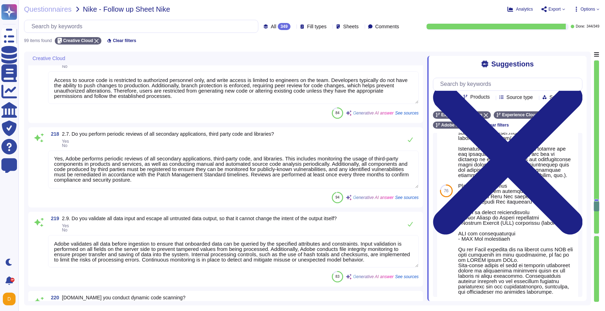
scroll to position [1, 0]
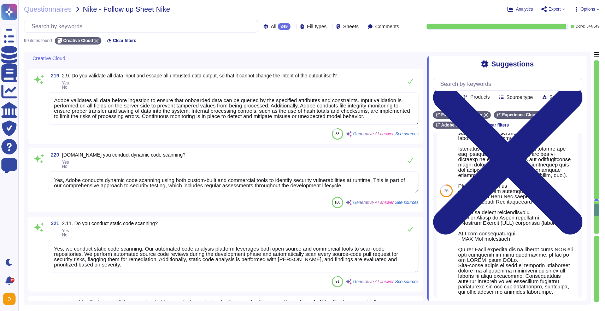
type textarea "Adobe's production environments for Experience Cloud solutions are hosted in co…"
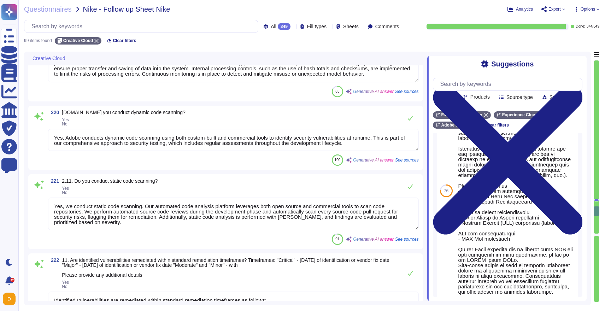
type textarea "At the conclusion of each test, teams must document the test’s outcome, indicat…"
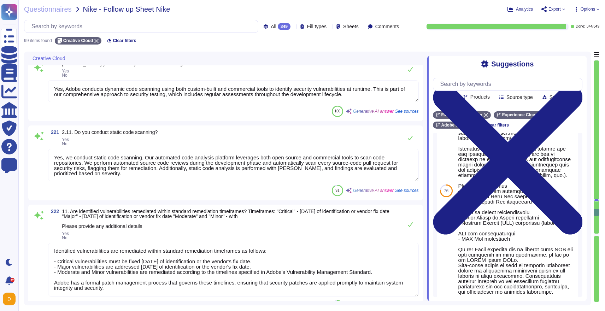
type textarea "Backups are copied to disk at another data center location within the same regi…"
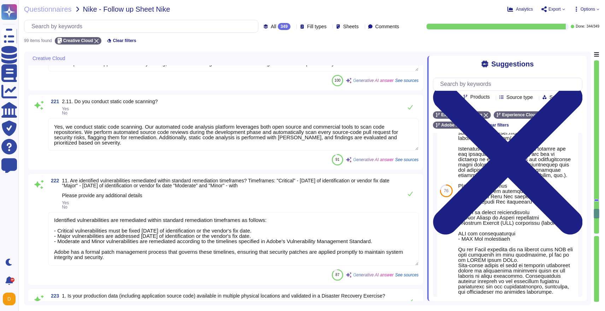
scroll to position [5312, 0]
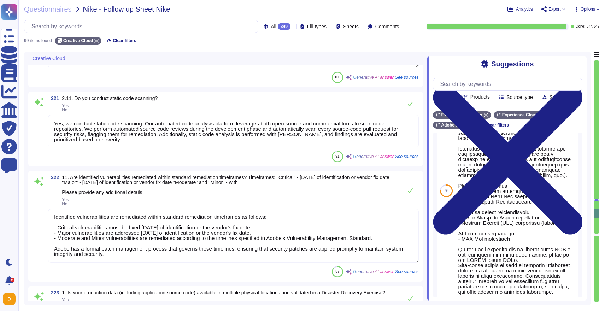
click at [200, 273] on div "87 Generative AI answer See sources" at bounding box center [233, 271] width 371 height 11
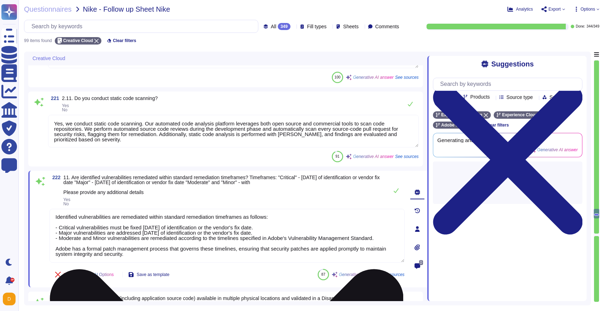
type textarea "Backups are copied to disk at another data center location within the same regi…"
click at [189, 255] on textarea "Identified vulnerabilities are remediated within standard remediation timeframe…" at bounding box center [226, 236] width 355 height 54
drag, startPoint x: 187, startPoint y: 255, endPoint x: 53, endPoint y: 212, distance: 141.3
click at [53, 212] on textarea "Identified vulnerabilities are remediated within standard remediation timeframe…" at bounding box center [226, 236] width 355 height 54
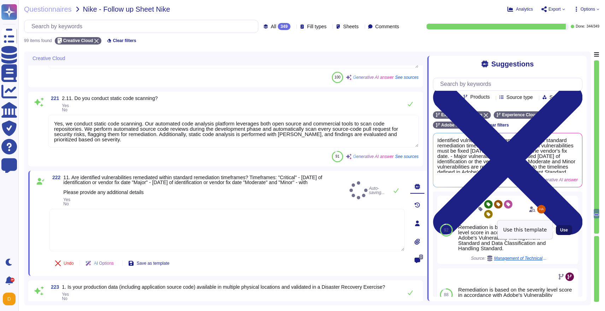
click at [558, 231] on button "Use" at bounding box center [564, 230] width 16 height 10
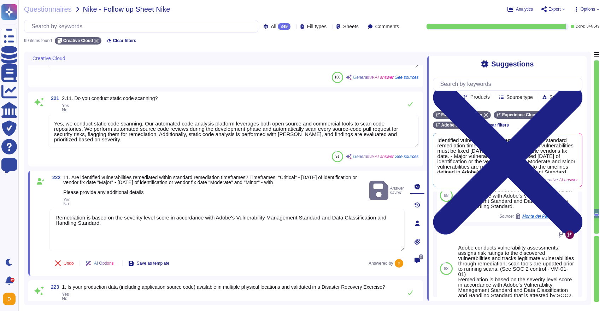
scroll to position [103, 0]
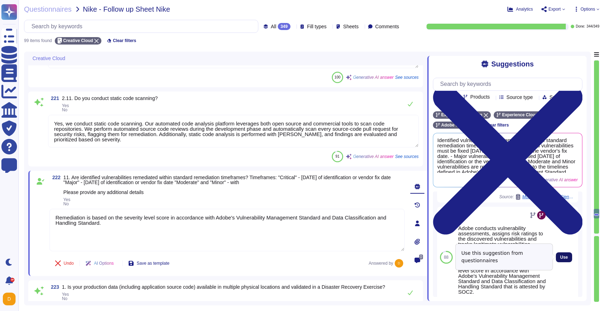
click at [567, 257] on span "Use" at bounding box center [564, 257] width 8 height 4
type textarea "Remediation is based on the severity level score in accordance with Adobe's Vul…"
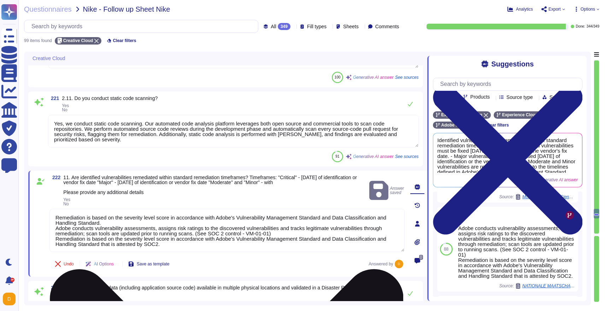
scroll to position [1, 0]
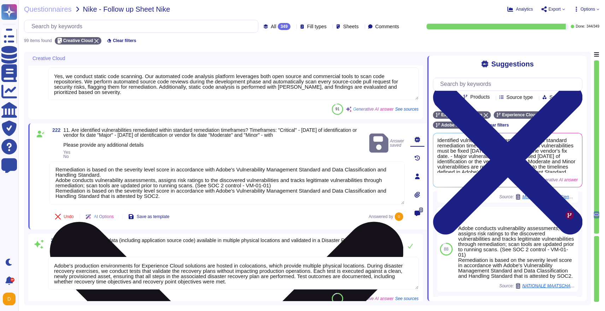
type textarea "- Backups are performed periodically. - Business Continuity and Disaster Recove…"
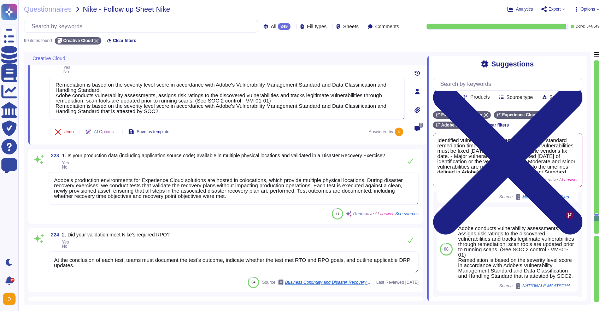
type textarea "Adobe has established Disaster Recovery (DR) Solutions that are validated throu…"
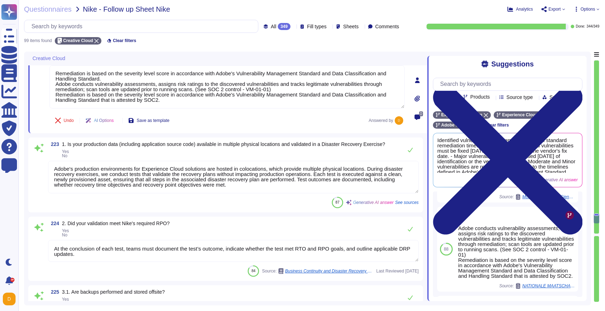
scroll to position [5450, 0]
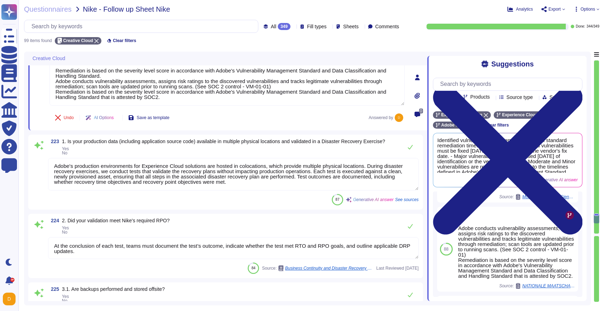
click at [193, 258] on textarea "At the conclusion of each test, teams must document the test’s outcome, indicat…" at bounding box center [233, 248] width 371 height 22
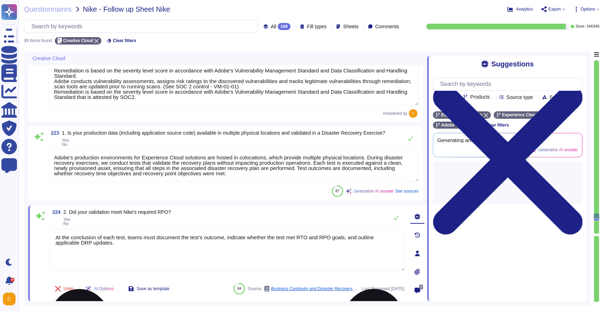
type textarea "Adobe has established Disaster Recovery (DR) Solutions that are validated throu…"
drag, startPoint x: 158, startPoint y: 250, endPoint x: 32, endPoint y: 236, distance: 125.9
click at [32, 236] on div "224 2. Did your validation meet Nike's required RPO? Yes No At the conclusion o…" at bounding box center [227, 253] width 399 height 96
type textarea "="
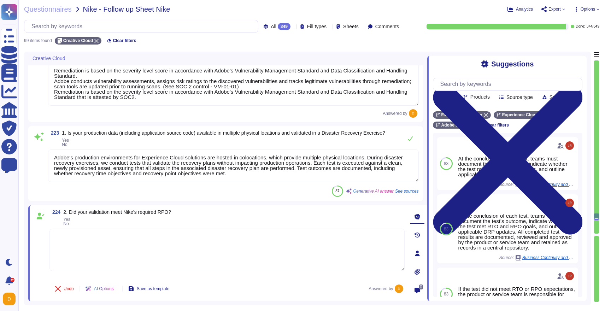
click at [141, 235] on textarea at bounding box center [226, 250] width 355 height 42
type textarea "Yes"
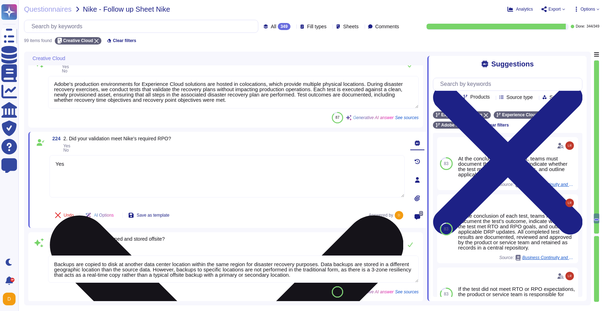
scroll to position [5535, 0]
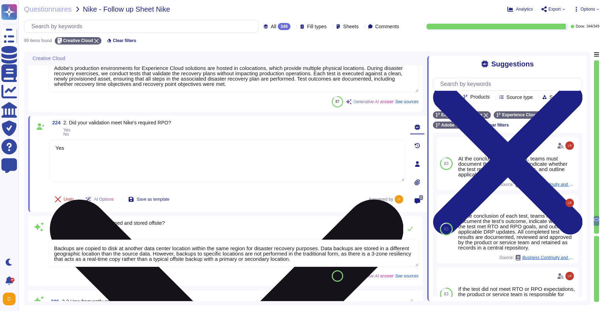
type textarea "Adobe owns data centers that house personnel and maintenance staff, along with …"
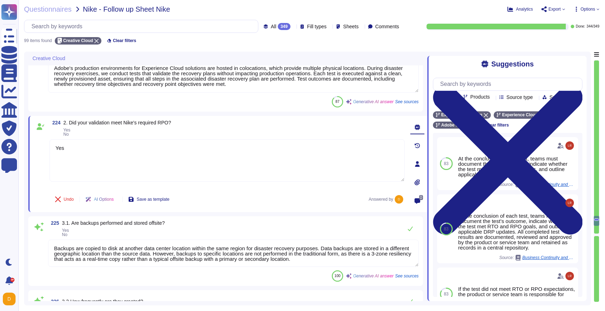
type textarea "Yes"
click at [163, 260] on textarea "Backups are copied to disk at another data center location within the same regi…" at bounding box center [233, 252] width 371 height 27
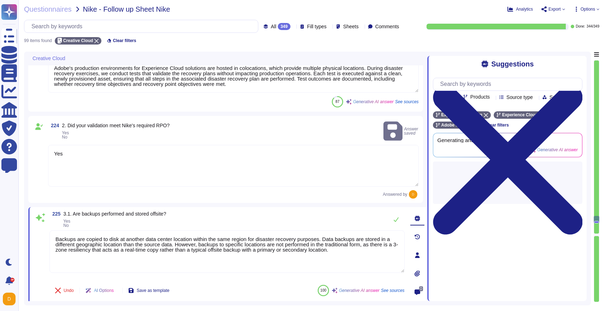
click at [202, 160] on textarea "Yes" at bounding box center [233, 166] width 371 height 42
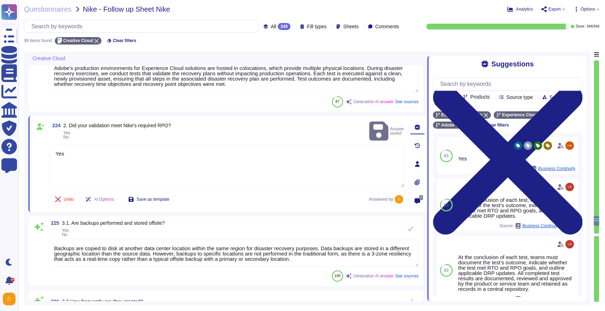
type textarea "Adobe owns data centers that house personnel and maintenance staff, along with …"
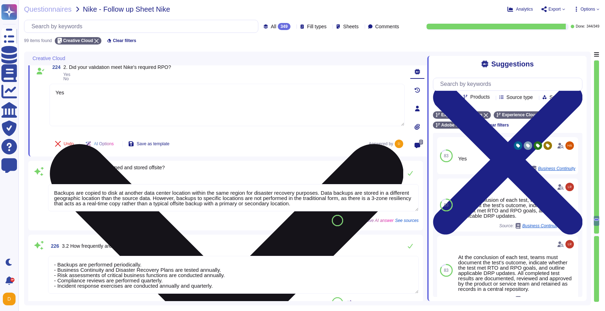
type textarea "Adobe's disaster recovery environment is designed to maintain a high level of a…"
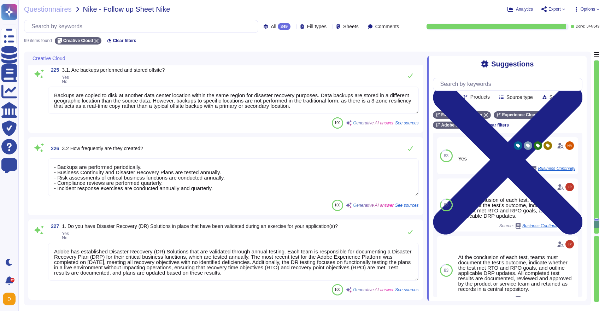
scroll to position [5681, 0]
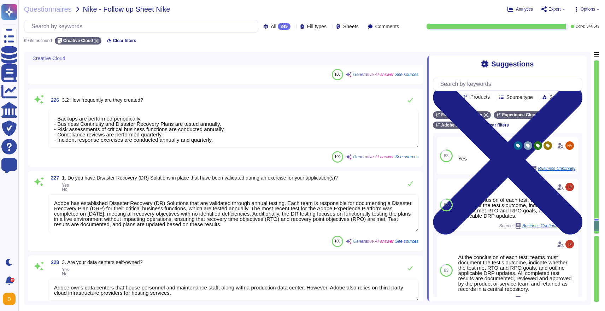
type textarea "Adobe maintains synchronization between the primary data center and the disaste…"
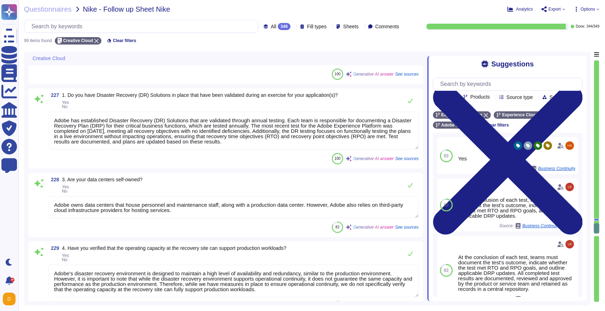
type textarea "During an event requiring activation of our disaster recovery solution, Adobe w…"
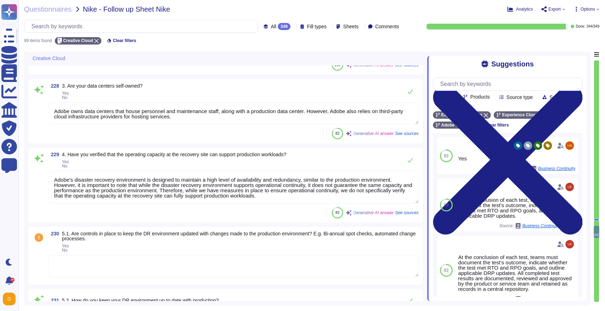
scroll to position [5908, 0]
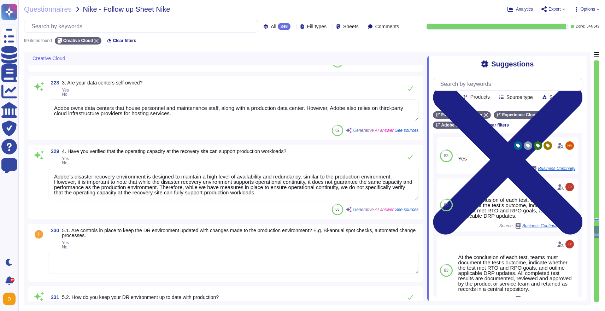
click at [168, 269] on textarea at bounding box center [233, 263] width 371 height 22
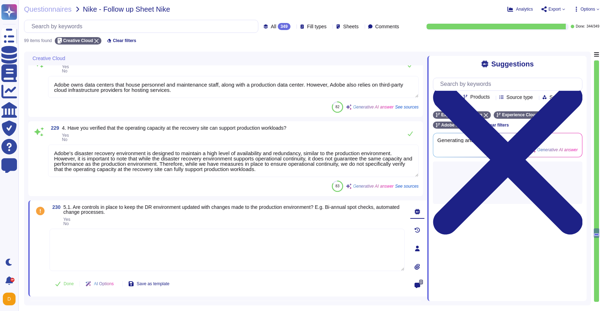
type textarea "During an event requiring activation of our disaster recovery solution, Adobe w…"
type textarea "Yes"
click at [182, 242] on textarea "Yes" at bounding box center [226, 250] width 355 height 42
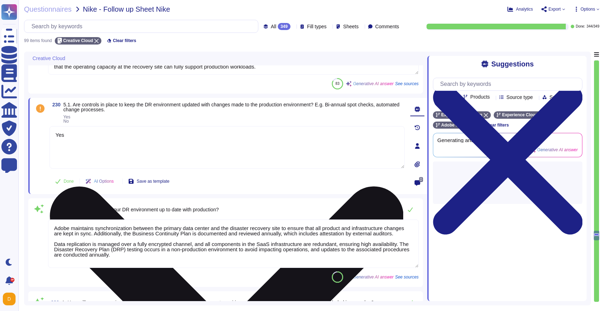
scroll to position [6018, 0]
type textarea "Yes, Adobe has a documented Disaster Recovery Plan (DRP) that is applicable to …"
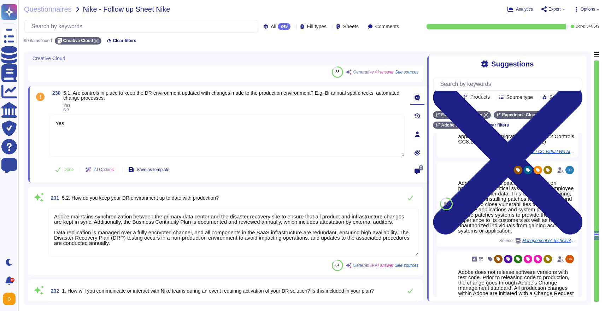
scroll to position [263, 0]
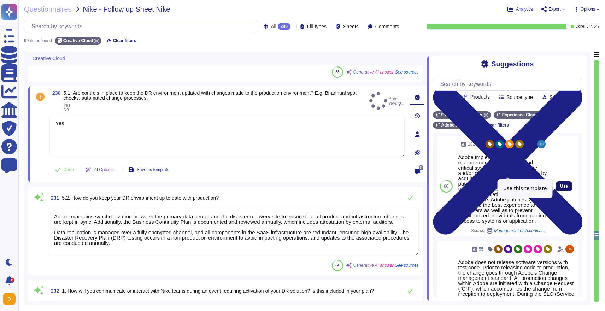
click at [564, 191] on button "Use" at bounding box center [564, 186] width 16 height 10
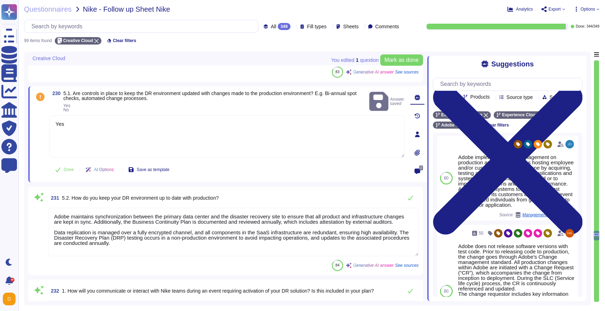
type textarea "Yes Adobe implements patch management on production and critical systems hostin…"
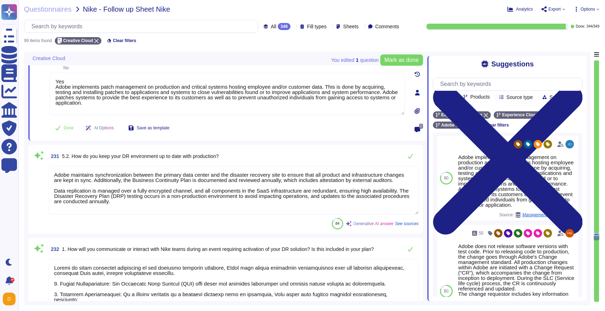
scroll to position [6057, 0]
type textarea "Adobe considers our Business Continuity Plan and Disaster Recovery Plans to be …"
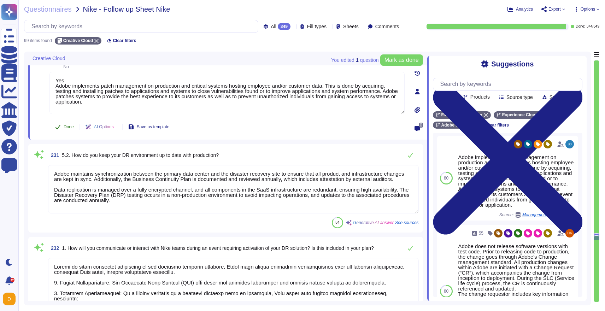
click at [67, 126] on span "Done" at bounding box center [69, 127] width 10 height 4
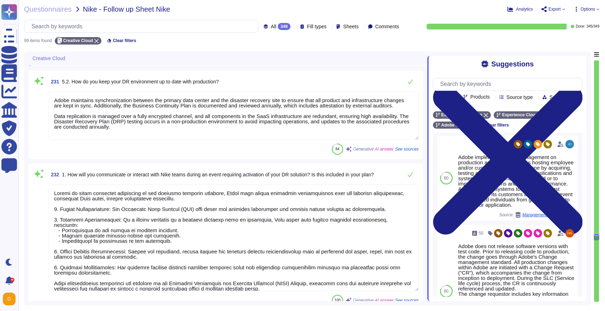
type textarea "Yes, Adobe conducts disaster recovery tests annually for all critical business …"
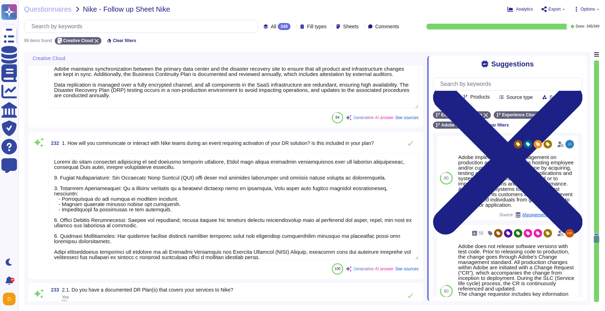
scroll to position [1, 0]
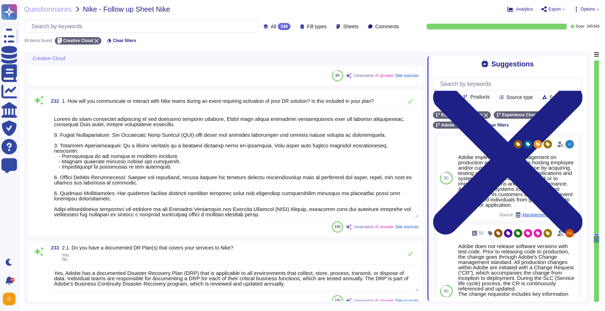
type textarea "Adobe conducts various exercises on an annual basis, including: - Tabletop exer…"
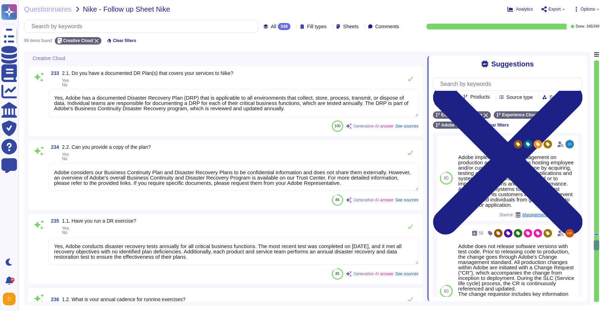
type textarea "The last exercise was conducted on [DATE], for disaster recovery testing of the…"
type textarea "The next scheduled exercise for Adobe is the company-wide disaster recovery tes…"
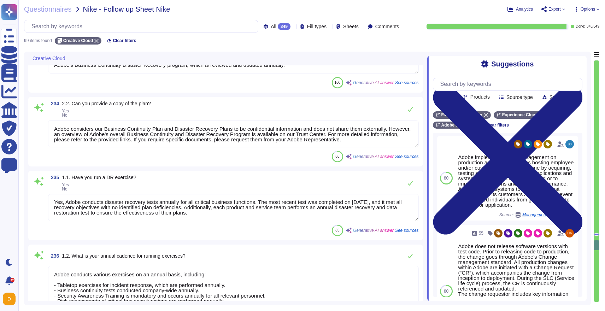
type textarea "In the past 12 months, Adobe has conducted a ransomware tabletop exercise in [D…"
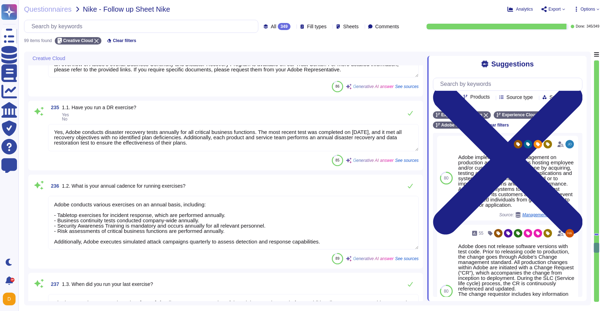
scroll to position [6475, 0]
click at [191, 238] on textarea "Adobe conducts various exercises on an annual basis, including: - Tabletop exer…" at bounding box center [233, 222] width 371 height 54
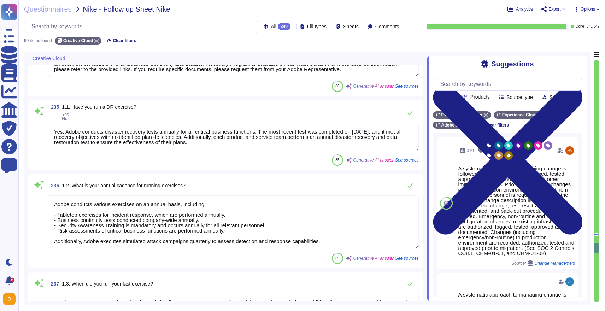
click at [191, 238] on textarea "Adobe conducts various exercises on an annual basis, including: - Tabletop exer…" at bounding box center [233, 222] width 371 height 54
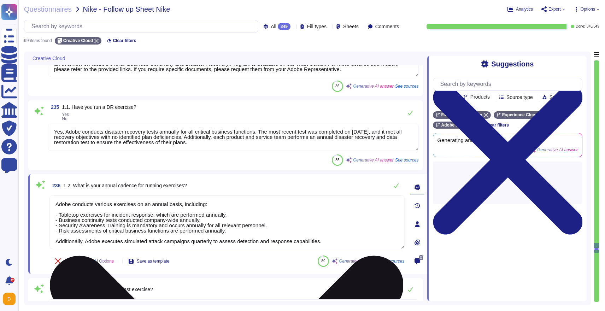
type textarea "In the past 12 months, Adobe has conducted a ransomware tabletop exercise in [D…"
click at [191, 238] on textarea "Adobe conducts various exercises on an annual basis, including: - Tabletop exer…" at bounding box center [226, 222] width 355 height 54
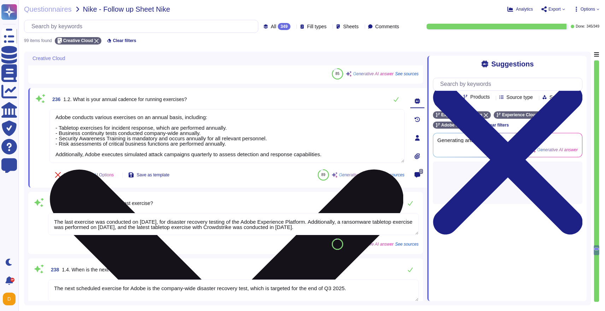
type textarea "Adobe conducts its disaster recovery testing in a live environment that does no…"
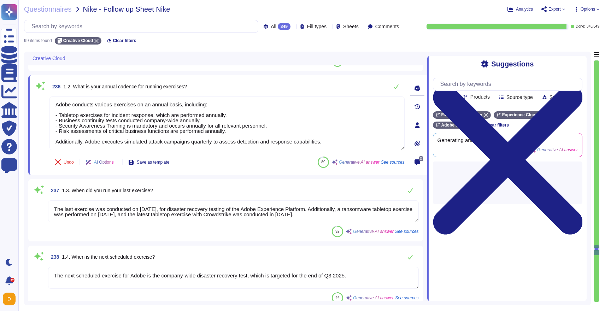
click at [220, 217] on textarea "The last exercise was conducted on [DATE], for disaster recovery testing of the…" at bounding box center [233, 211] width 371 height 22
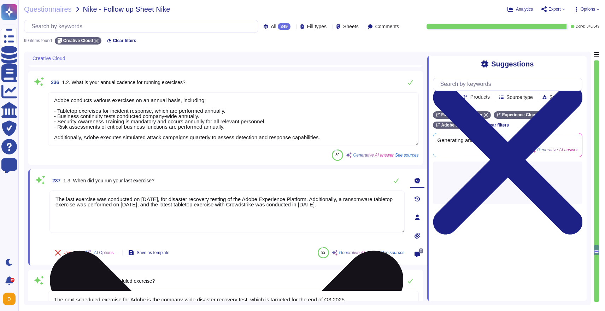
type textarea "Adobe conducts its disaster recovery testing in a live environment that does no…"
click at [220, 217] on textarea "The last exercise was conducted on [DATE], for disaster recovery testing of the…" at bounding box center [226, 211] width 355 height 42
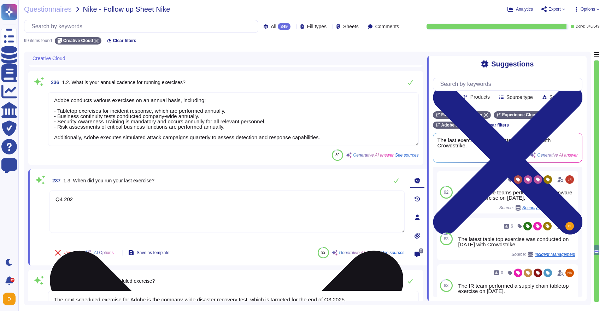
type textarea "Q4 2024"
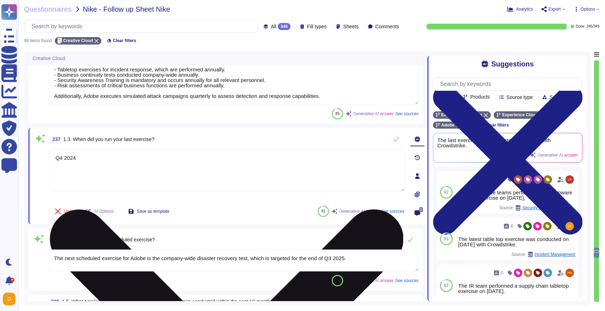
type textarea "The most recent disaster recovery exercises were conducted in the following loc…"
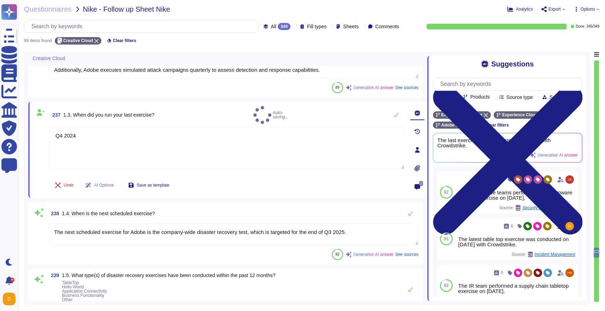
type textarea "Q4 2024"
click at [217, 241] on textarea "The next scheduled exercise for Adobe is the company-wide disaster recovery tes…" at bounding box center [233, 234] width 371 height 22
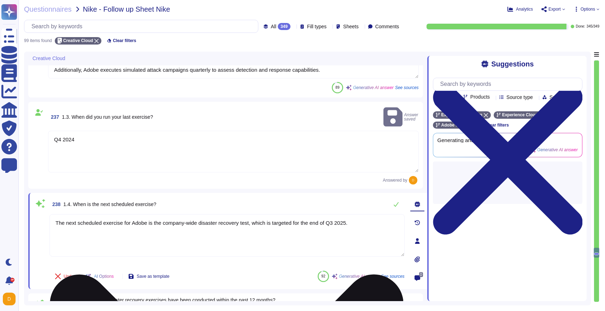
click at [217, 241] on textarea "The next scheduled exercise for Adobe is the company-wide disaster recovery tes…" at bounding box center [226, 235] width 355 height 42
type textarea "The most recent disaster recovery exercises were conducted in the following loc…"
click at [217, 241] on textarea "The next scheduled exercise for Adobe is the company-wide disaster recovery tes…" at bounding box center [226, 235] width 355 height 42
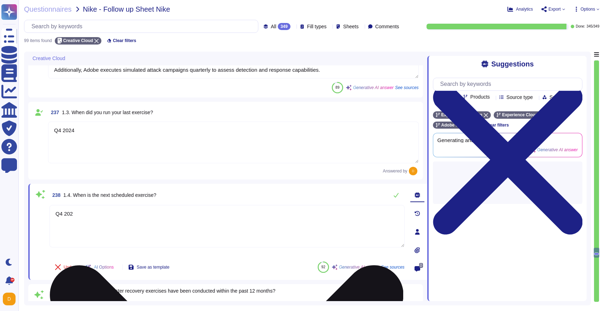
type textarea "Q4 2025"
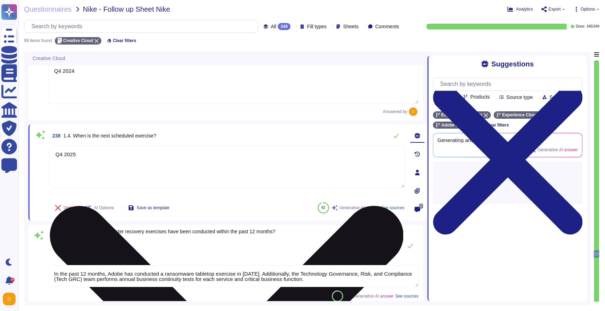
scroll to position [6738, 0]
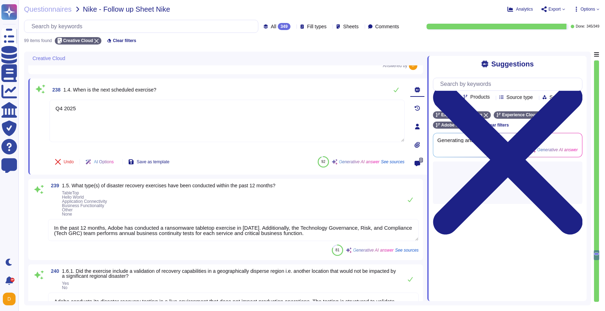
type textarea "A summary executive overview of the latest exercise is present in the Adobe Tru…"
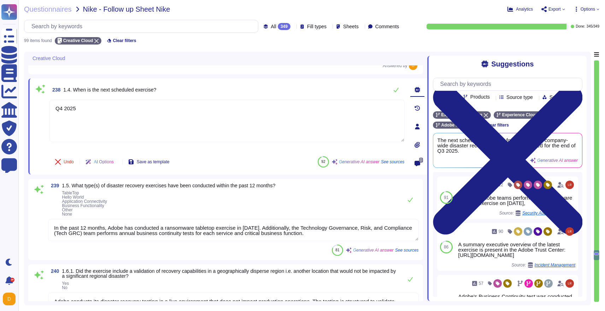
type textarea "Q4 2025"
click at [179, 239] on textarea "In the past 12 months, Adobe has conducted a ransomware tabletop exercise in [D…" at bounding box center [233, 230] width 371 height 22
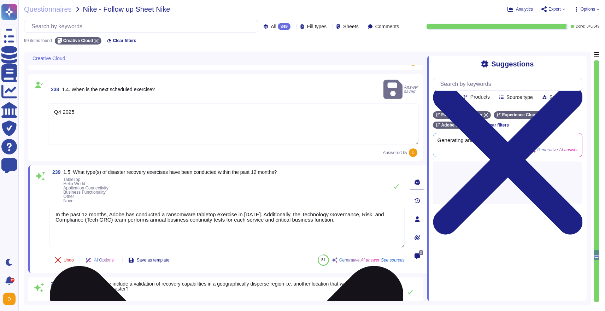
type textarea "A summary executive overview of the latest exercise is present in the Adobe Tru…"
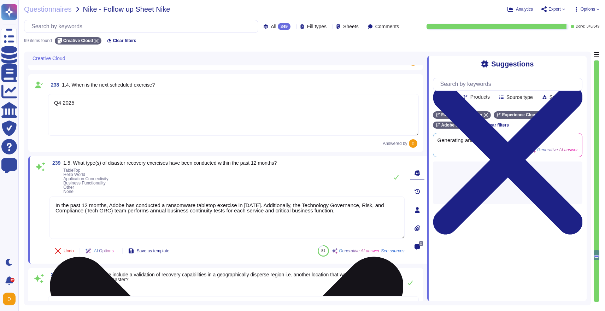
drag, startPoint x: 278, startPoint y: 204, endPoint x: 245, endPoint y: 204, distance: 32.5
click at [245, 204] on textarea "In the past 12 months, Adobe has conducted a ransomware tabletop exercise in [D…" at bounding box center [226, 217] width 355 height 42
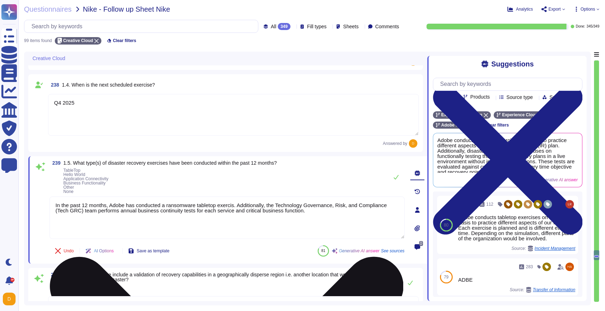
type textarea "In the past 12 months, Adobe has conducted a ransomware tabletop exercise. Addi…"
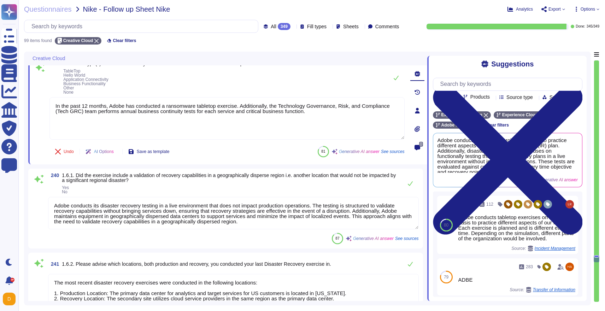
type textarea "The Recovery Time Objective (RTO) achieved is 48 hours, and the Recovery Point …"
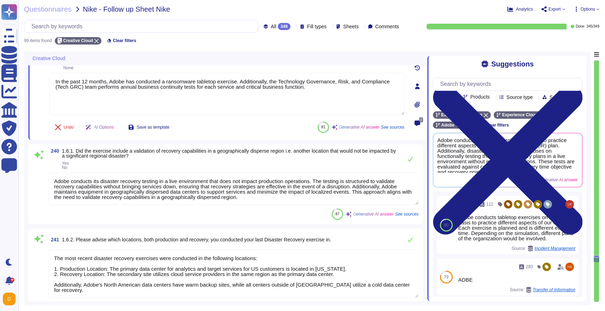
type textarea "At the conclusion of each test, teams must document the test’s outcome, indicat…"
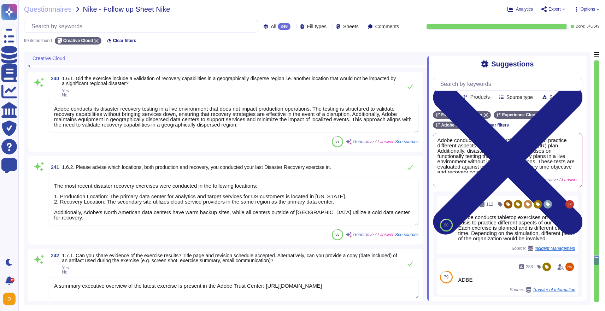
type textarea "The last exercise met all BCP objectives and identified no plan deficiencies. T…"
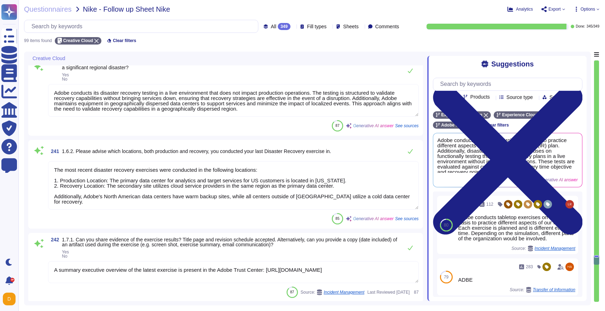
type textarea "In the past 12 months, Adobe has conducted a ransomware tabletop exercise. Addi…"
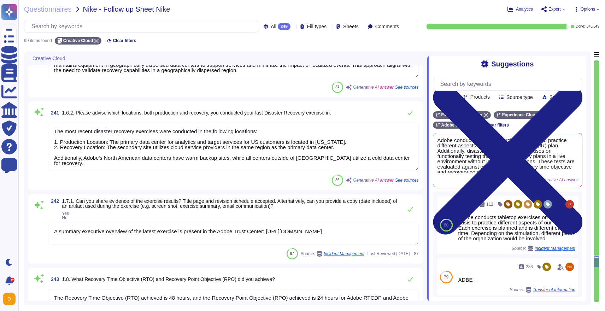
type textarea "Adobe has a structured remediation process that includes documenting identified…"
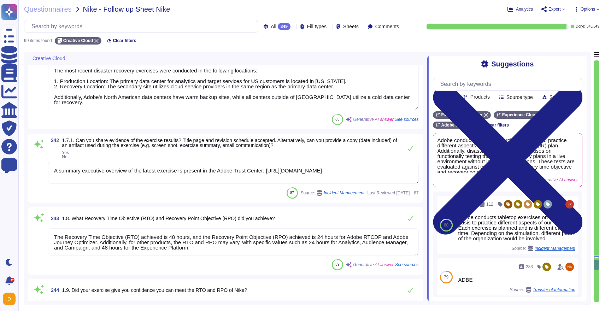
scroll to position [7039, 0]
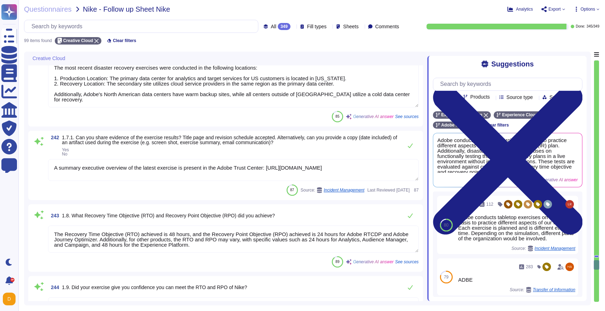
drag, startPoint x: 234, startPoint y: 247, endPoint x: 61, endPoint y: 225, distance: 174.4
click at [61, 225] on textarea "The Recovery Time Objective (RTO) achieved is 48 hours, and the Recovery Point …" at bounding box center [233, 238] width 371 height 27
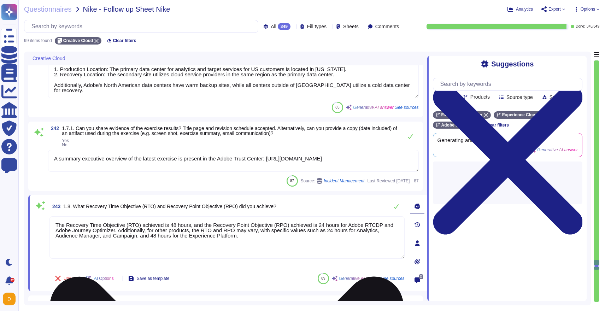
type textarea "Adobe has a structured remediation process that includes documenting identified…"
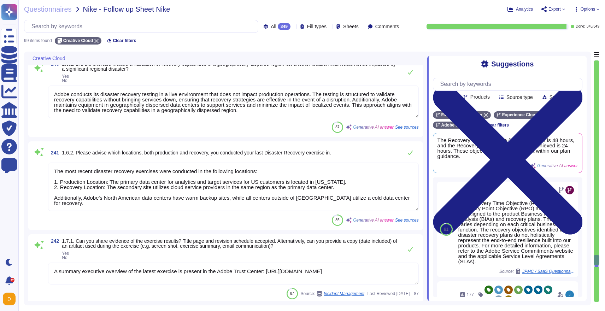
type textarea "Q4 2025"
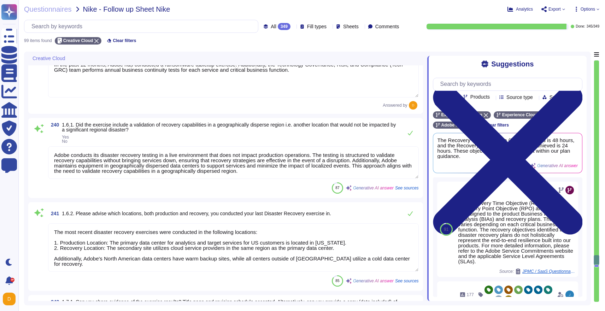
type textarea "Q4 2024"
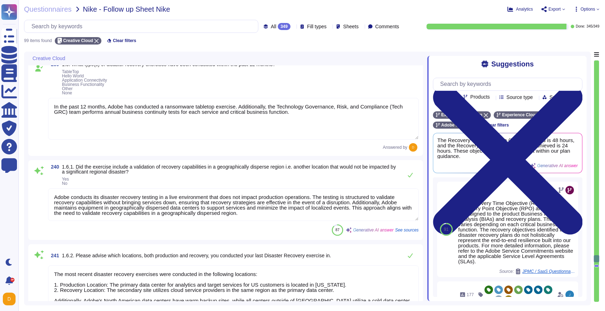
type textarea "Adobe conducts various exercises on an annual basis, including: - Tabletop exer…"
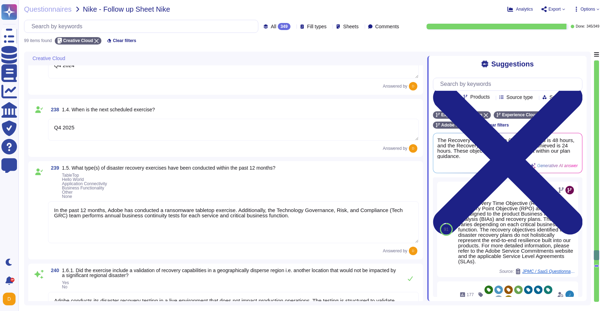
type textarea "Yes, Adobe conducts disaster recovery tests annually for all critical business …"
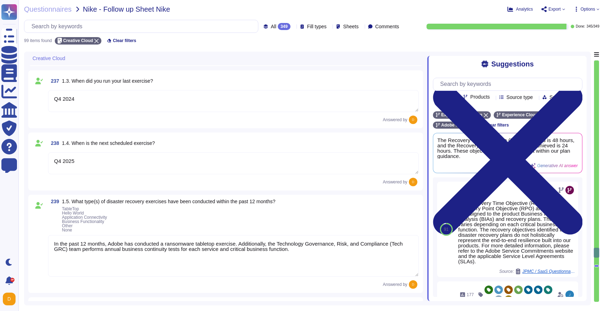
type textarea "Adobe considers our Business Continuity Plan and Disaster Recovery Plans to be …"
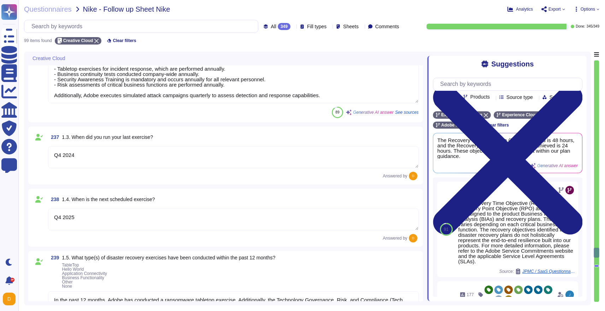
scroll to position [6454, 0]
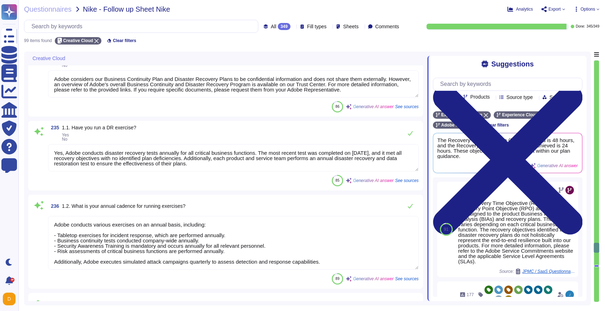
type textarea "During an event requiring activation of our disaster recovery solution, Adobe w…"
type textarea "Yes, Adobe has a documented Disaster Recovery Plan (DRP) that is applicable to …"
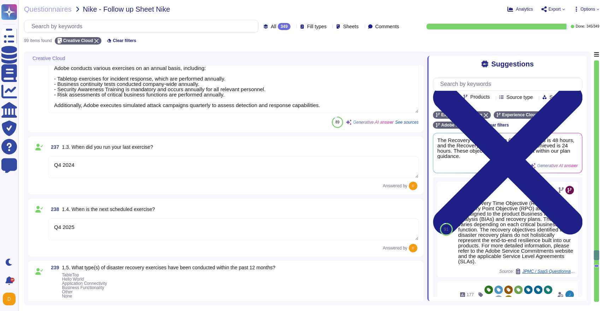
type textarea "Adobe conducts its disaster recovery testing in a live environment that does no…"
type textarea "The most recent disaster recovery exercises were conducted in the following loc…"
type textarea "A summary executive overview of the latest exercise is present in the Adobe Tru…"
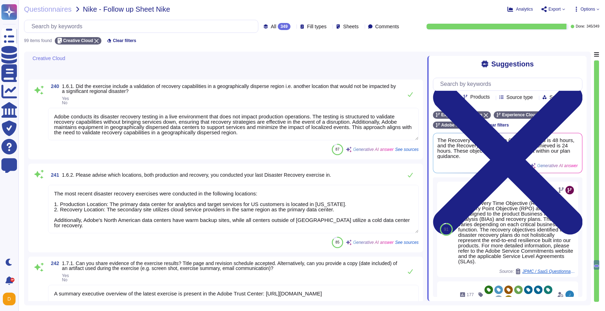
scroll to position [7109, 0]
type textarea "At the conclusion of each test, teams must document the test’s outcome, indicat…"
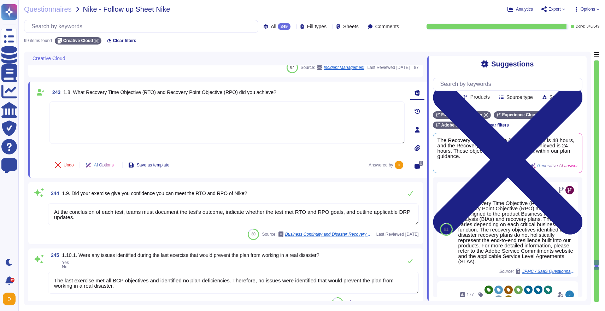
type textarea "The last exercise met all BCP objectives and identified no plan deficiencies. T…"
type textarea "Adobe has a structured remediation process that includes documenting identified…"
type textarea "Adobe conducts various recovery exercises, including tabletop exercises and int…"
click at [121, 222] on icon at bounding box center [196, 267] width 158 height 90
click at [177, 116] on textarea at bounding box center [226, 122] width 355 height 42
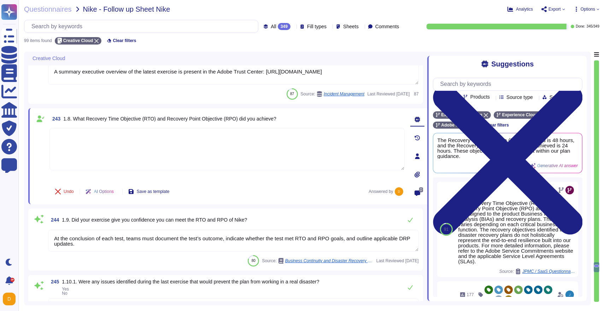
scroll to position [7081, 0]
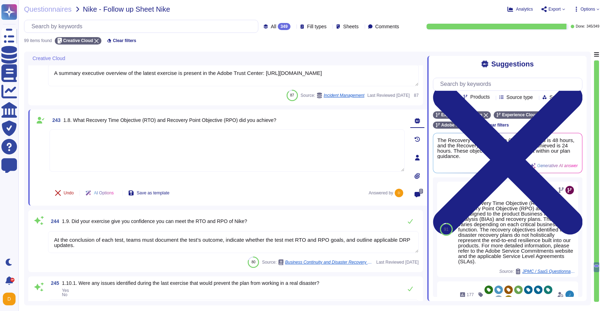
click at [67, 191] on span "Undo" at bounding box center [69, 193] width 10 height 4
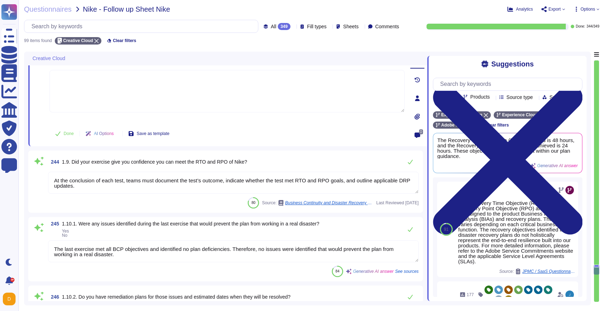
type textarea "Adobe collects personal information such as name, company name, email address, …"
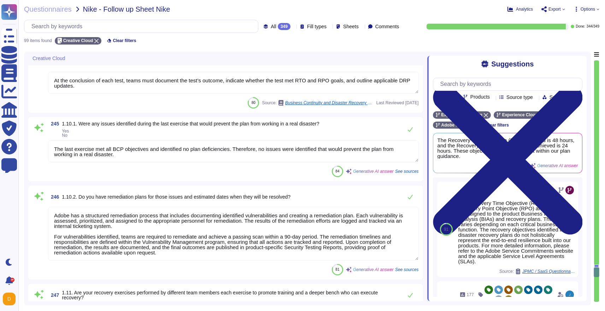
type textarea "Adobe handles the personal information of individuals to whom the information d…"
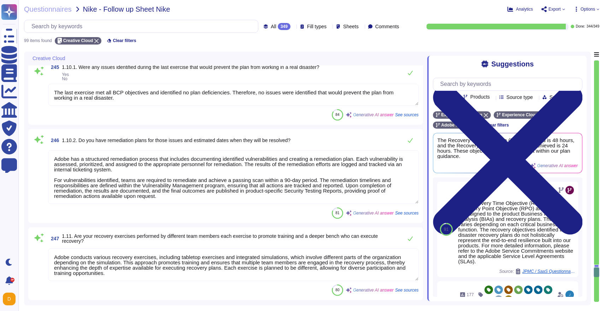
scroll to position [7305, 0]
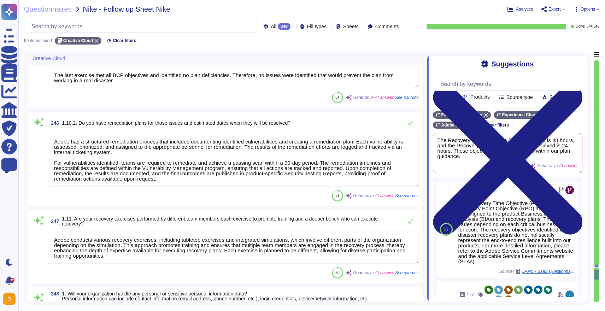
click at [212, 178] on textarea "Adobe has a structured remediation process that includes documenting identified…" at bounding box center [233, 160] width 371 height 54
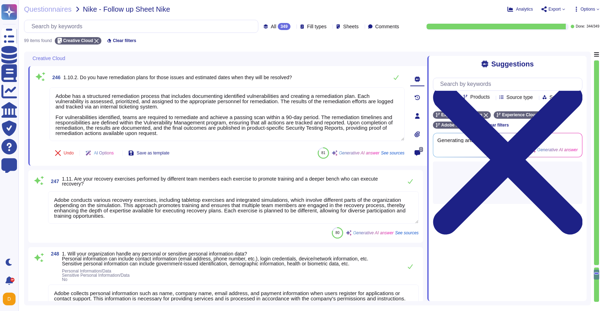
type textarea "Adobe processes personal data exclusively in accordance with the customer's per…"
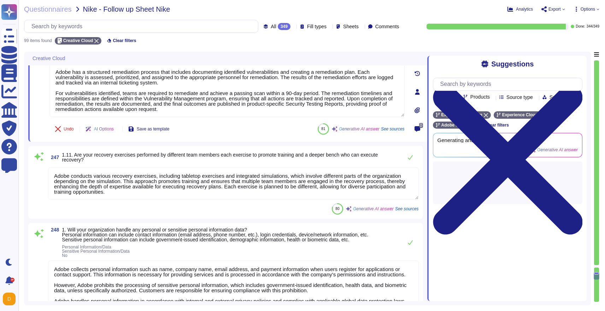
scroll to position [1, 0]
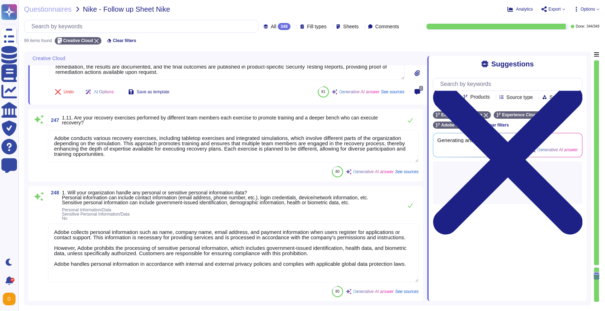
type textarea "As the data controller, you will determine the personal data that Adobe process…"
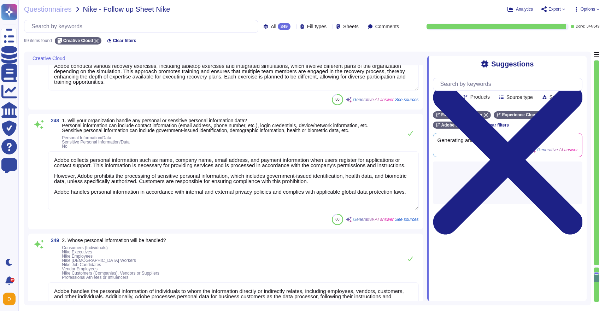
scroll to position [7452, 0]
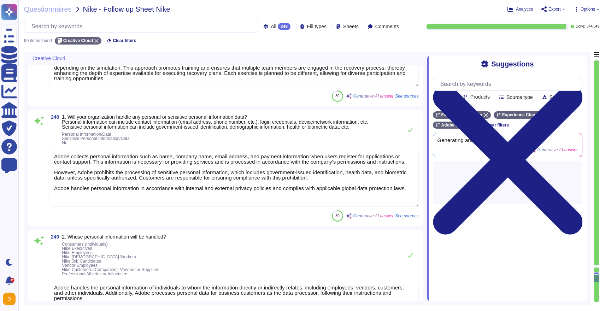
click at [137, 201] on textarea "Adobe collects personal information such as name, company name, email address, …" at bounding box center [233, 177] width 371 height 59
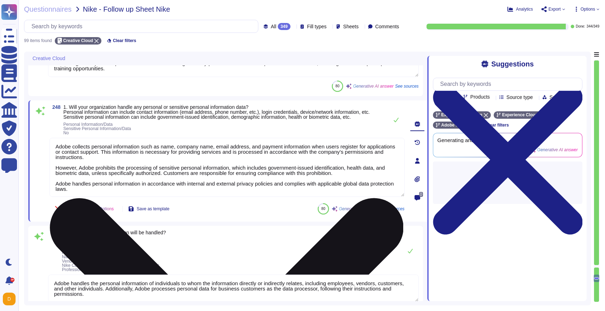
type textarea "As the data controller, you will determine the personal data that Adobe process…"
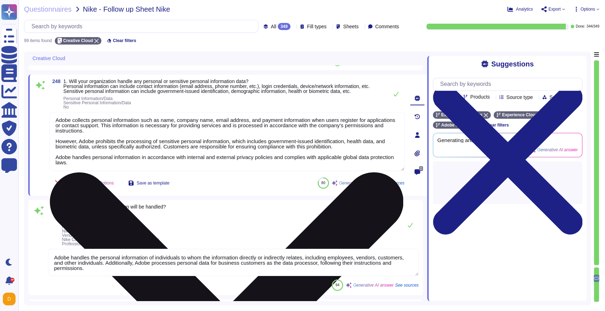
type textarea "Adobe business customers, as the data controllers of the personal data they pro…"
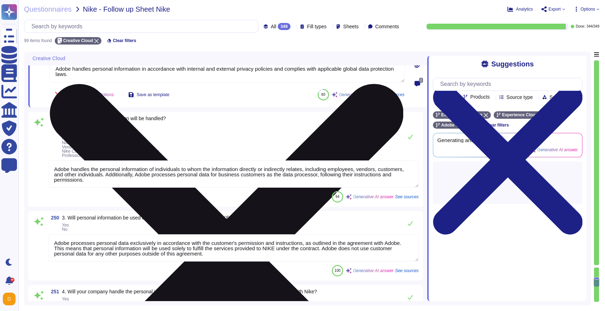
type textarea "Adobe has established a Data Classification and Handling Standard that governs …"
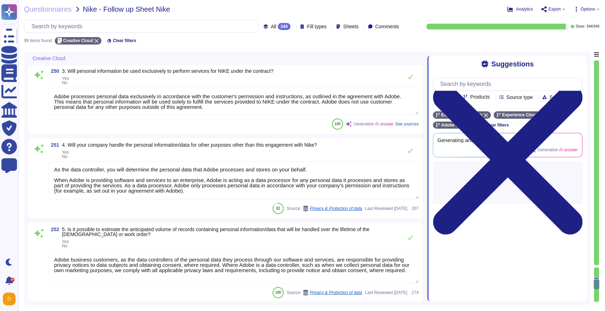
type textarea "Please visit the Adobe Trust Center for supporting documentation, including cur…"
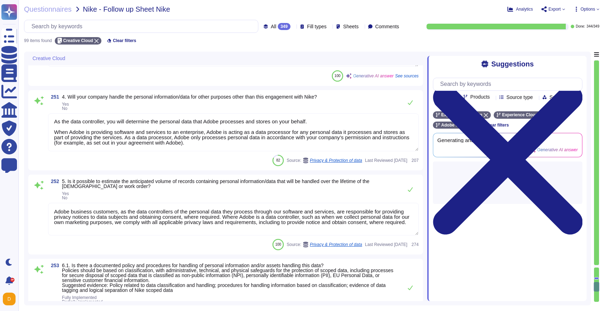
type textarea "Adobe maintains a documented and approved breach notification policy as part of…"
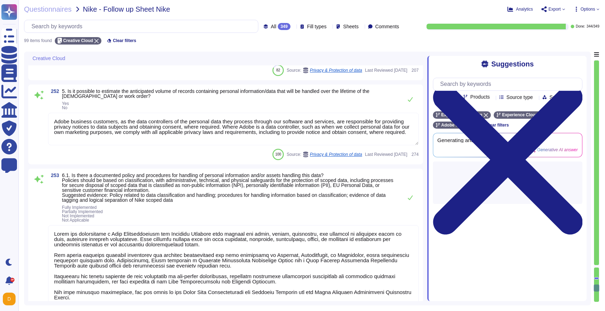
type textarea "Adobe mandates annual privacy awareness training for all workers, including emp…"
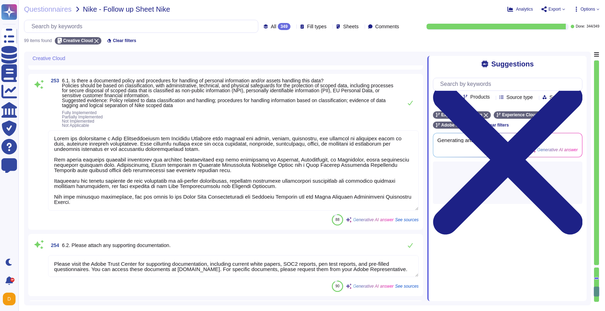
type textarea "Data localization is not currently supported by Adobe. While we provide the sto…"
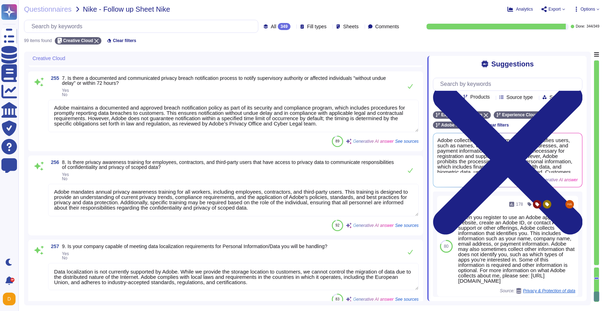
scroll to position [8154, 0]
